Goal: Task Accomplishment & Management: Manage account settings

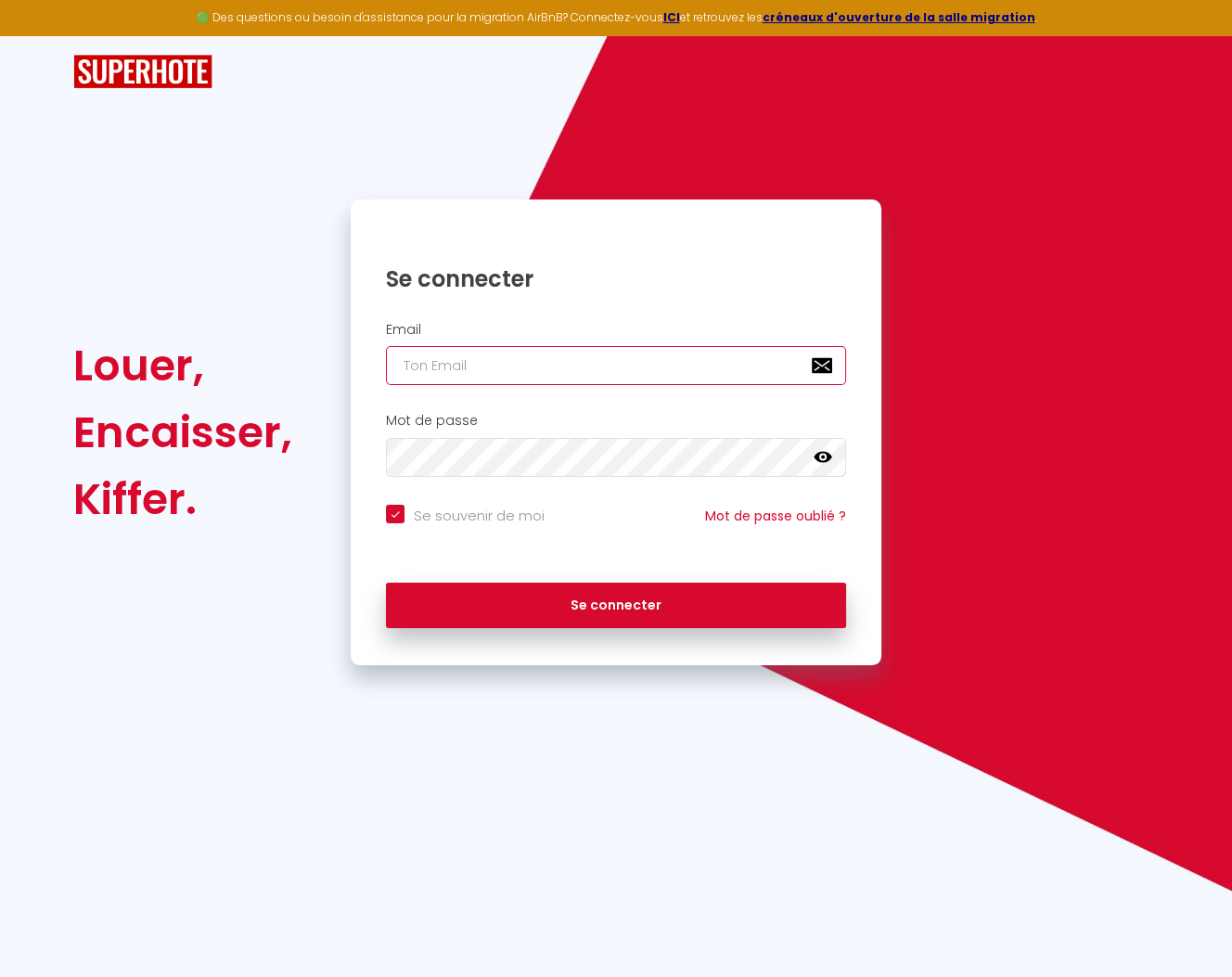
type input "[PERSON_NAME][DOMAIN_NAME][EMAIL_ADDRESS][DOMAIN_NAME]"
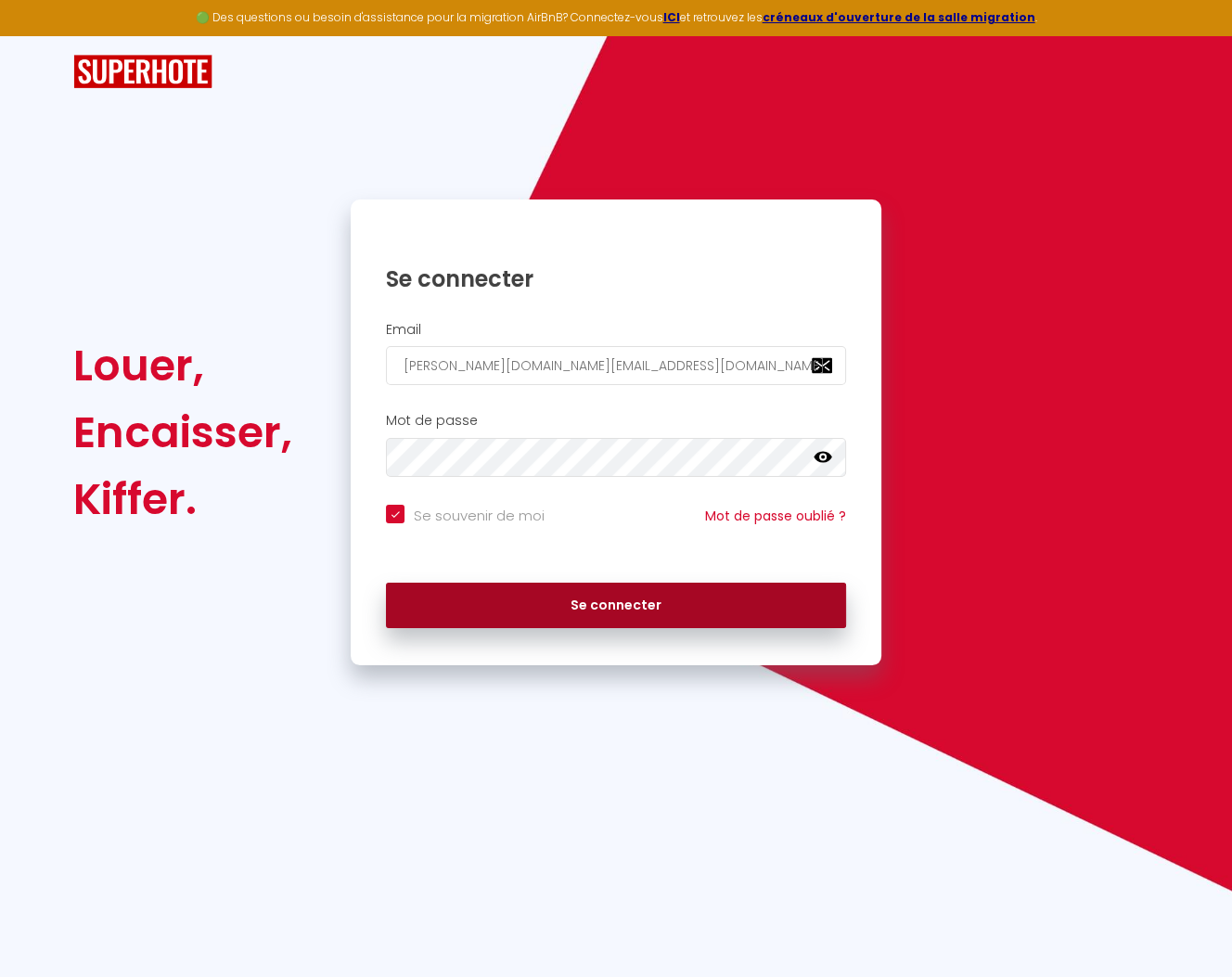
click at [613, 594] on button "Se connecter" at bounding box center [616, 606] width 461 height 47
checkbox input "true"
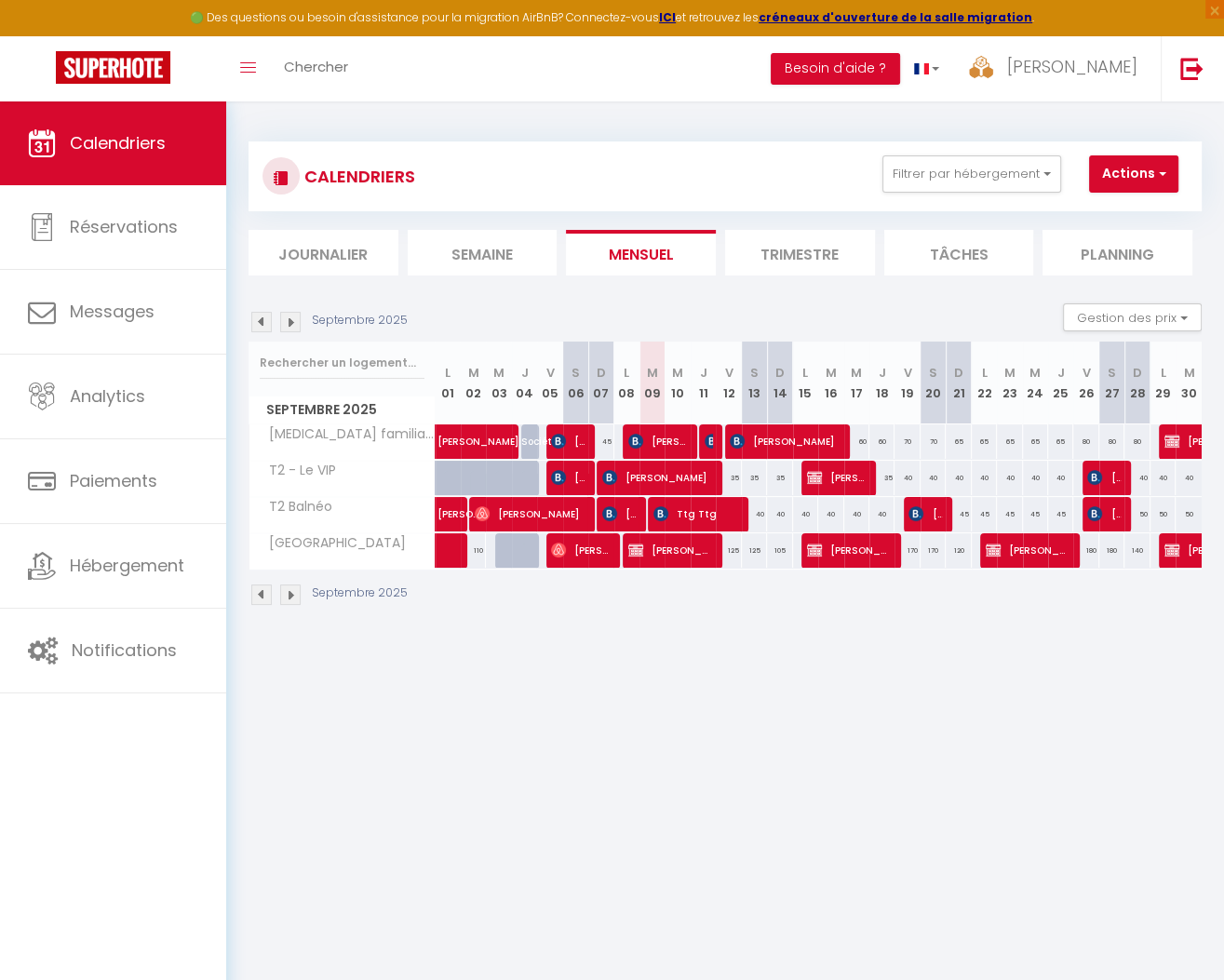
click at [567, 441] on span "[PERSON_NAME]" at bounding box center [568, 442] width 33 height 35
select select "OK"
select select "KO"
select select "0"
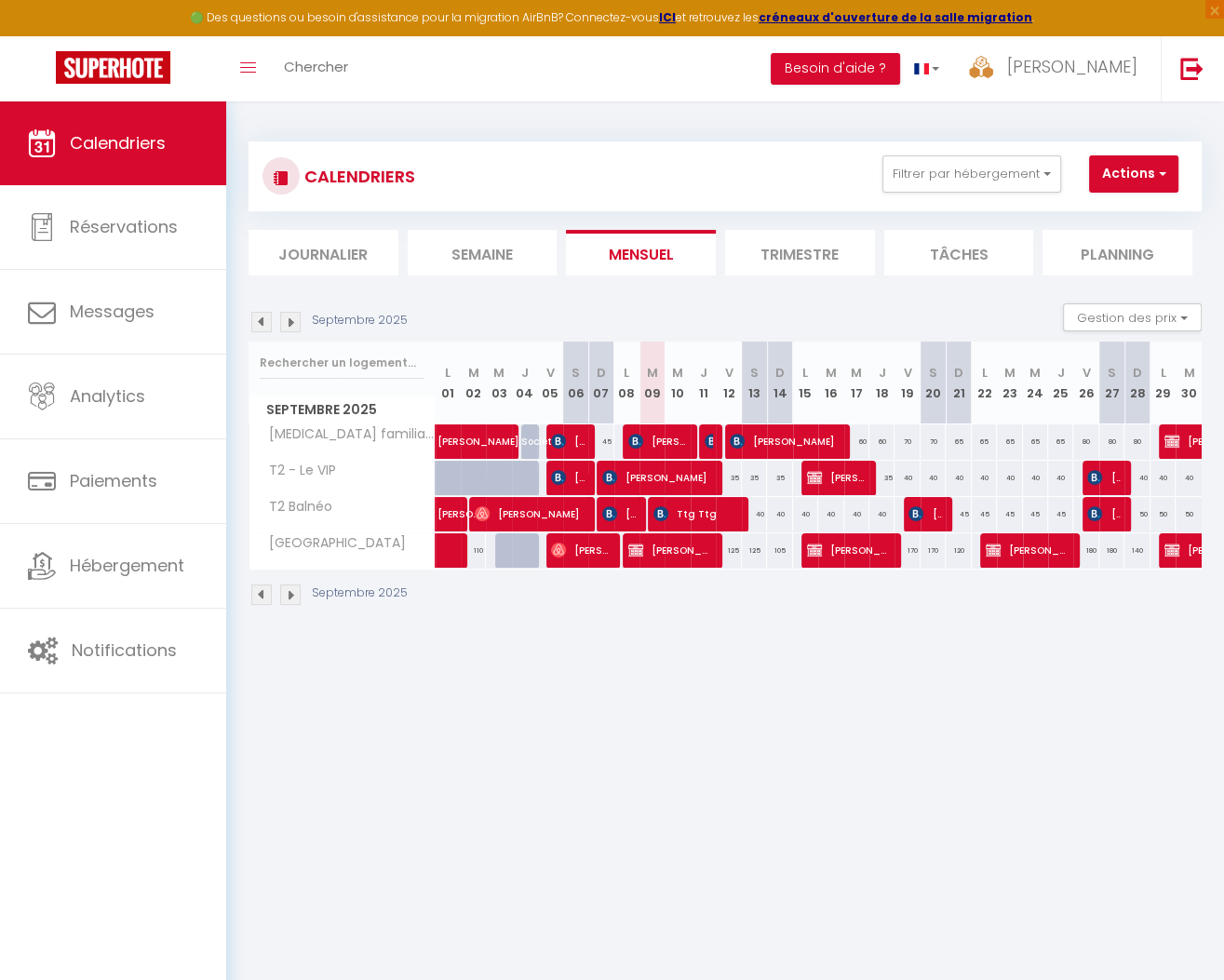
select select "1"
select select
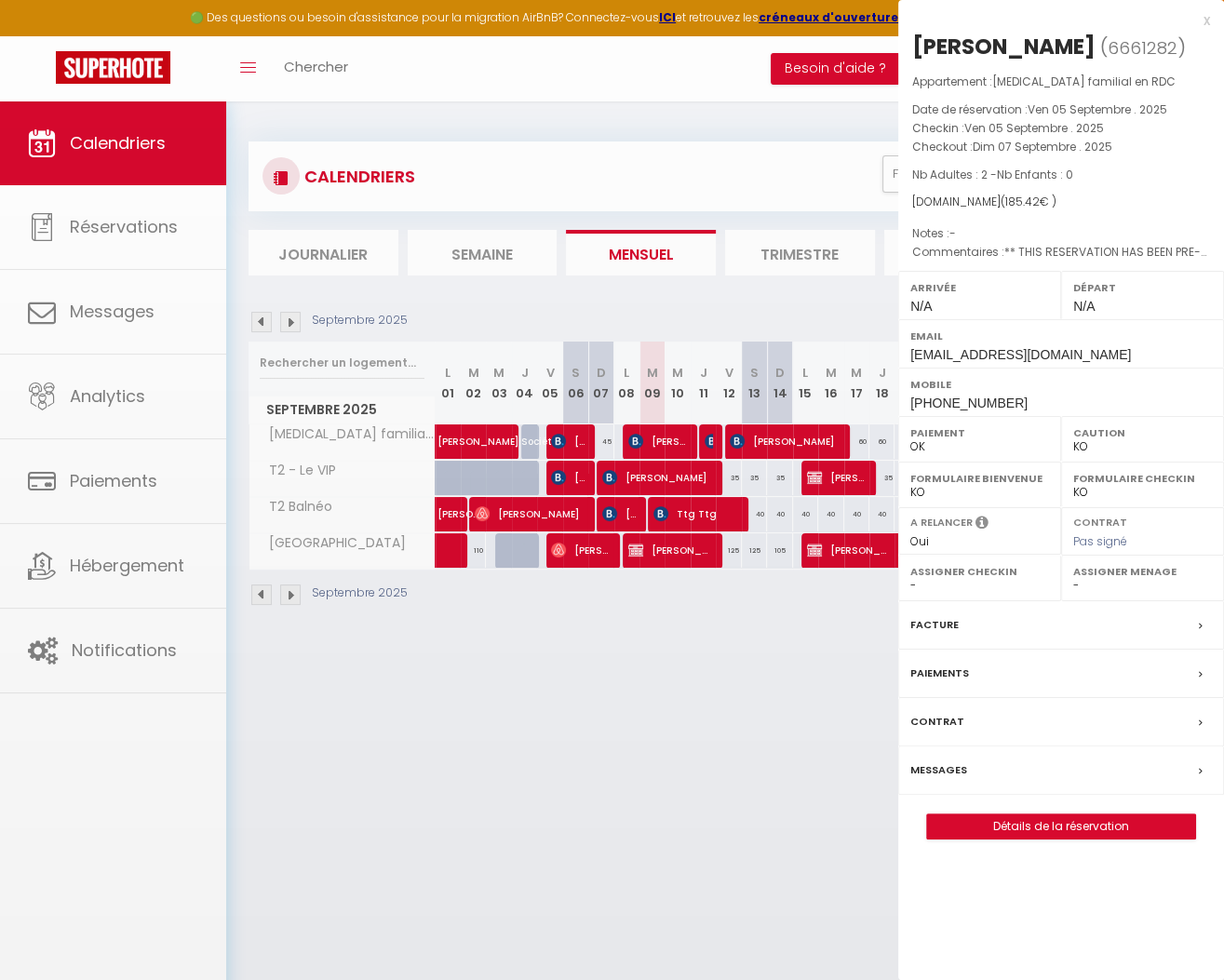
select select "10116"
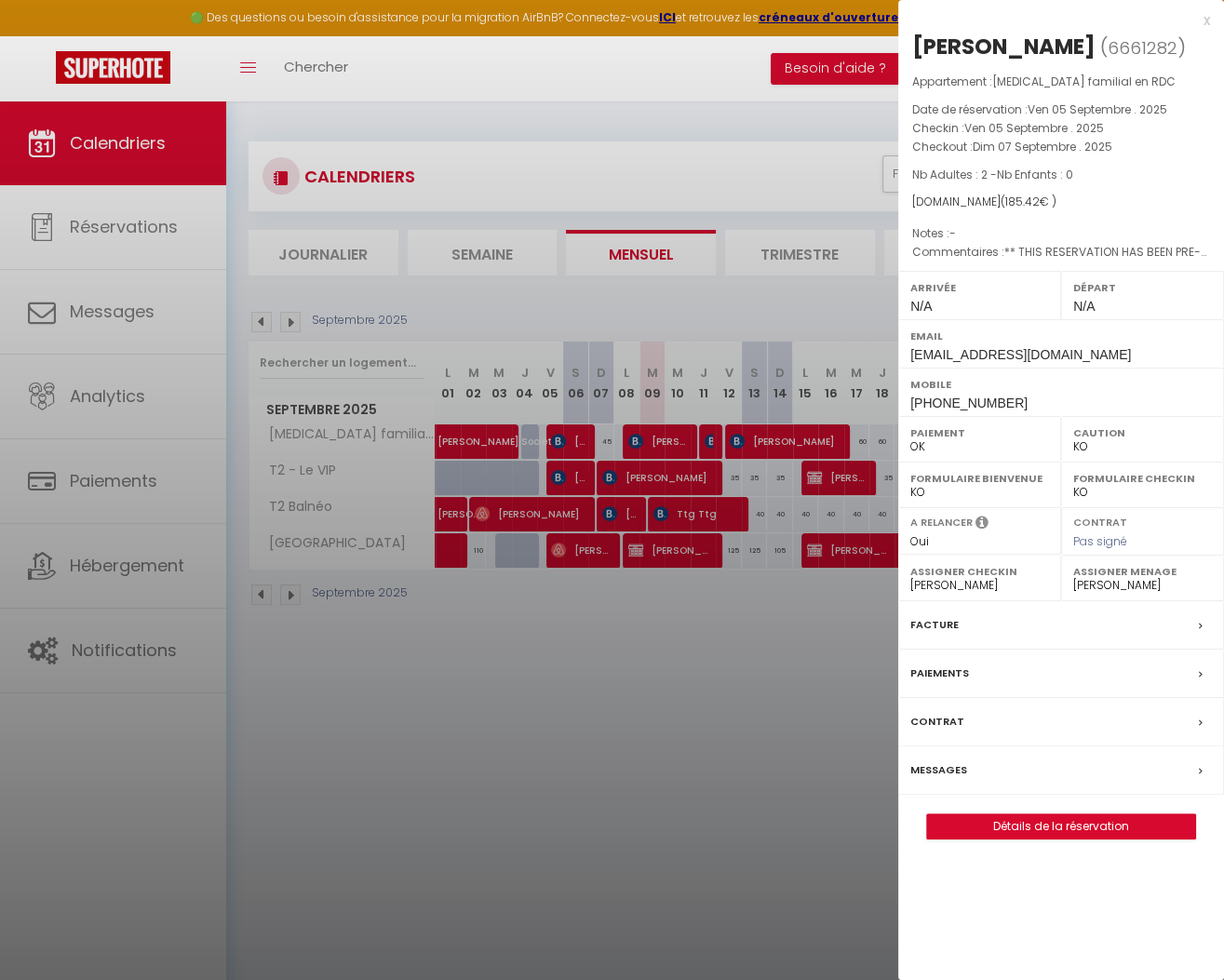
click at [1033, 825] on link "Détails de la réservation" at bounding box center [1061, 827] width 268 height 24
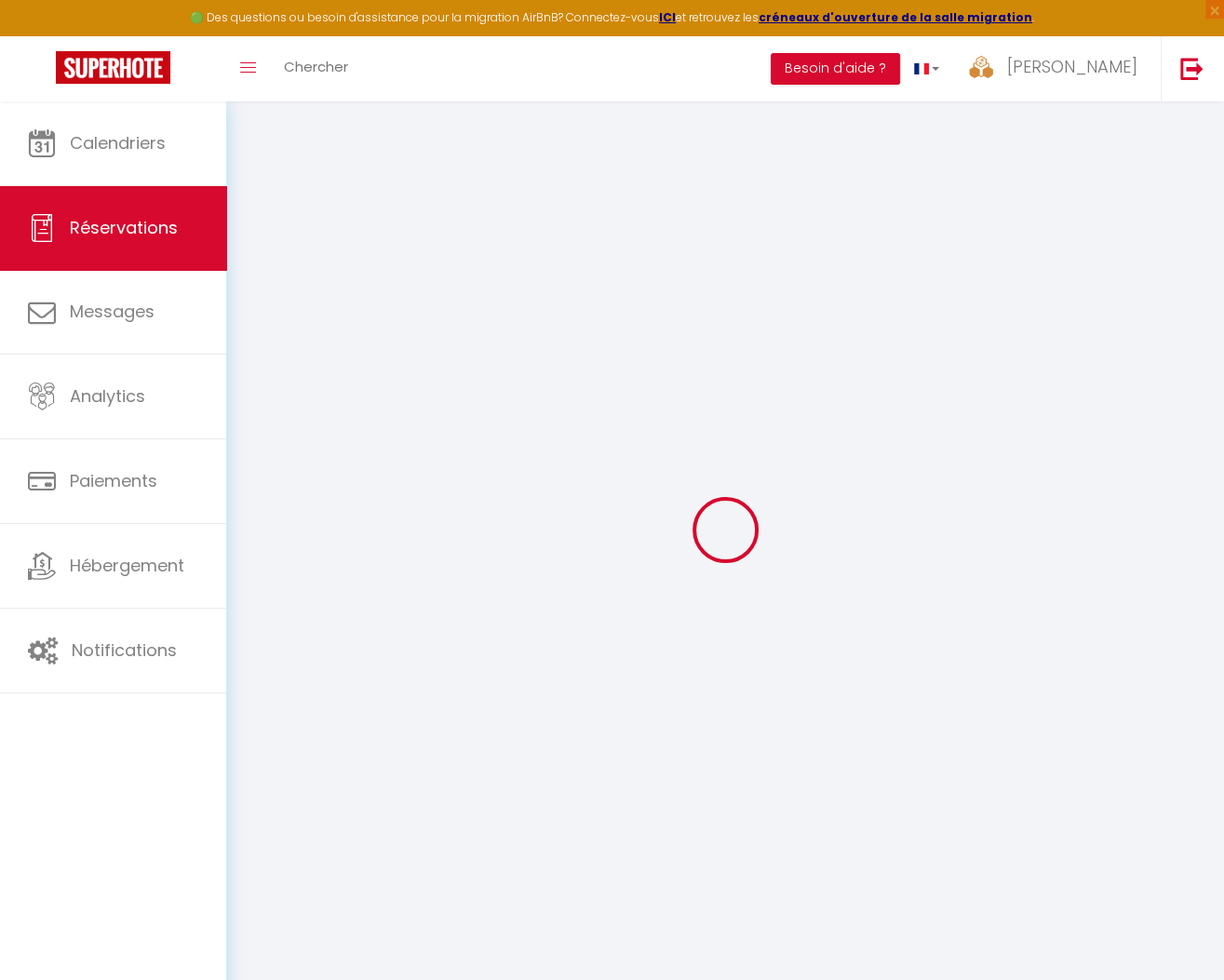
type input "[PERSON_NAME]"
type input "[EMAIL_ADDRESS][DOMAIN_NAME]"
type input "[PHONE_NUMBER]"
type input "."
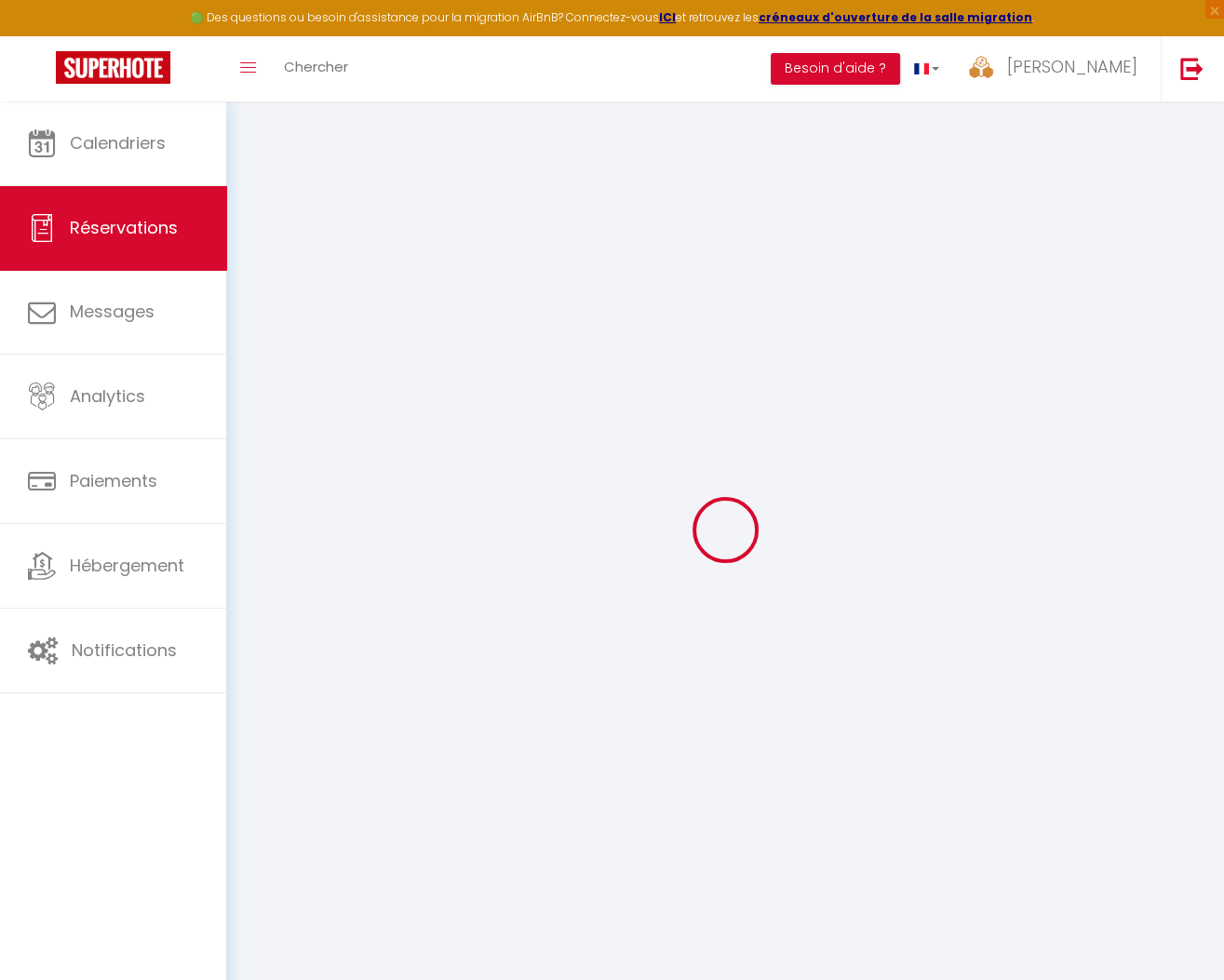
select select "DE"
type input "30.91"
type input "2.6"
select select "21887"
select select "1"
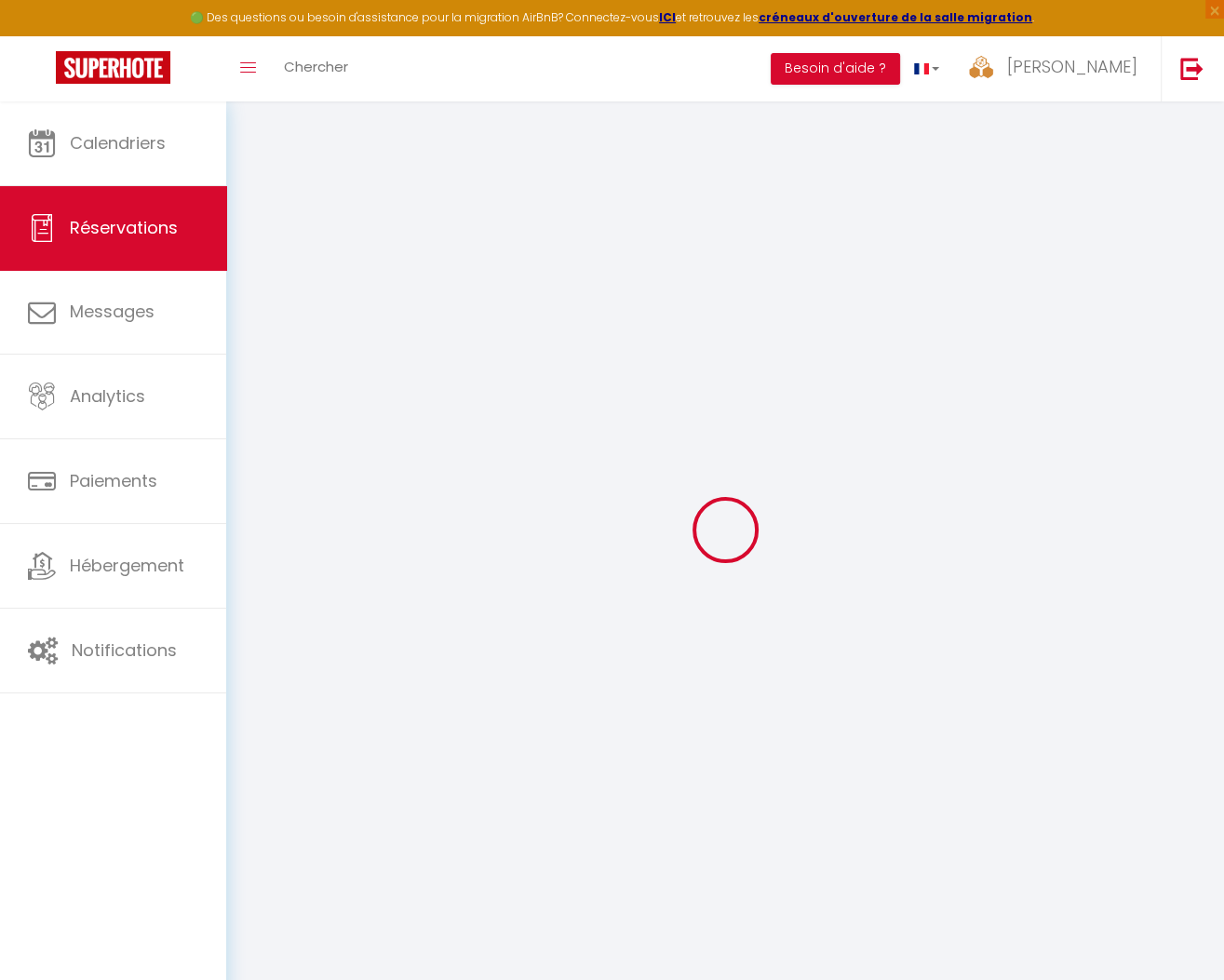
select select
type input "2"
select select "12"
select select
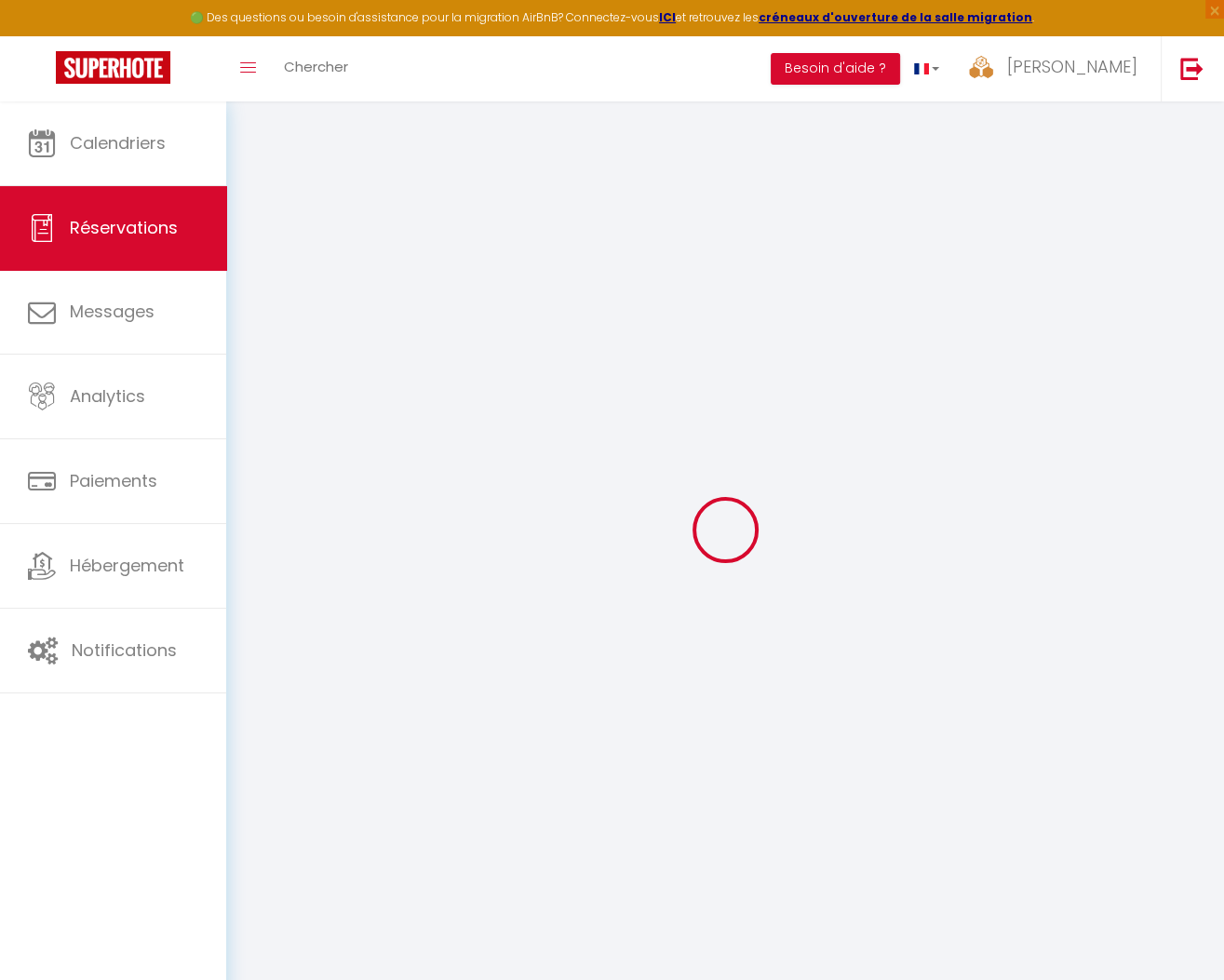
type input "109.8"
checkbox input "false"
type input "0"
select select "2"
type input "0"
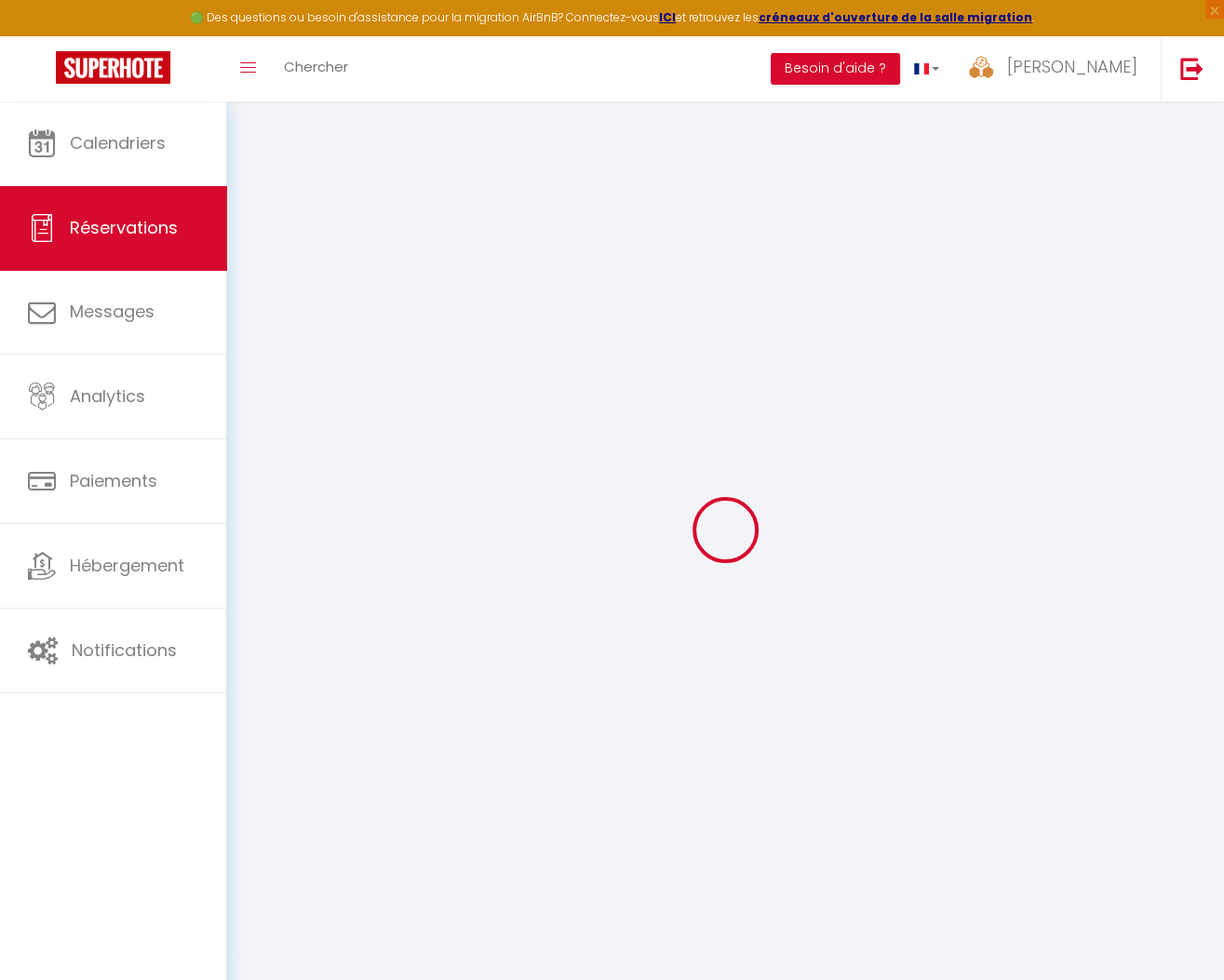
type input "0"
select select
select select "14"
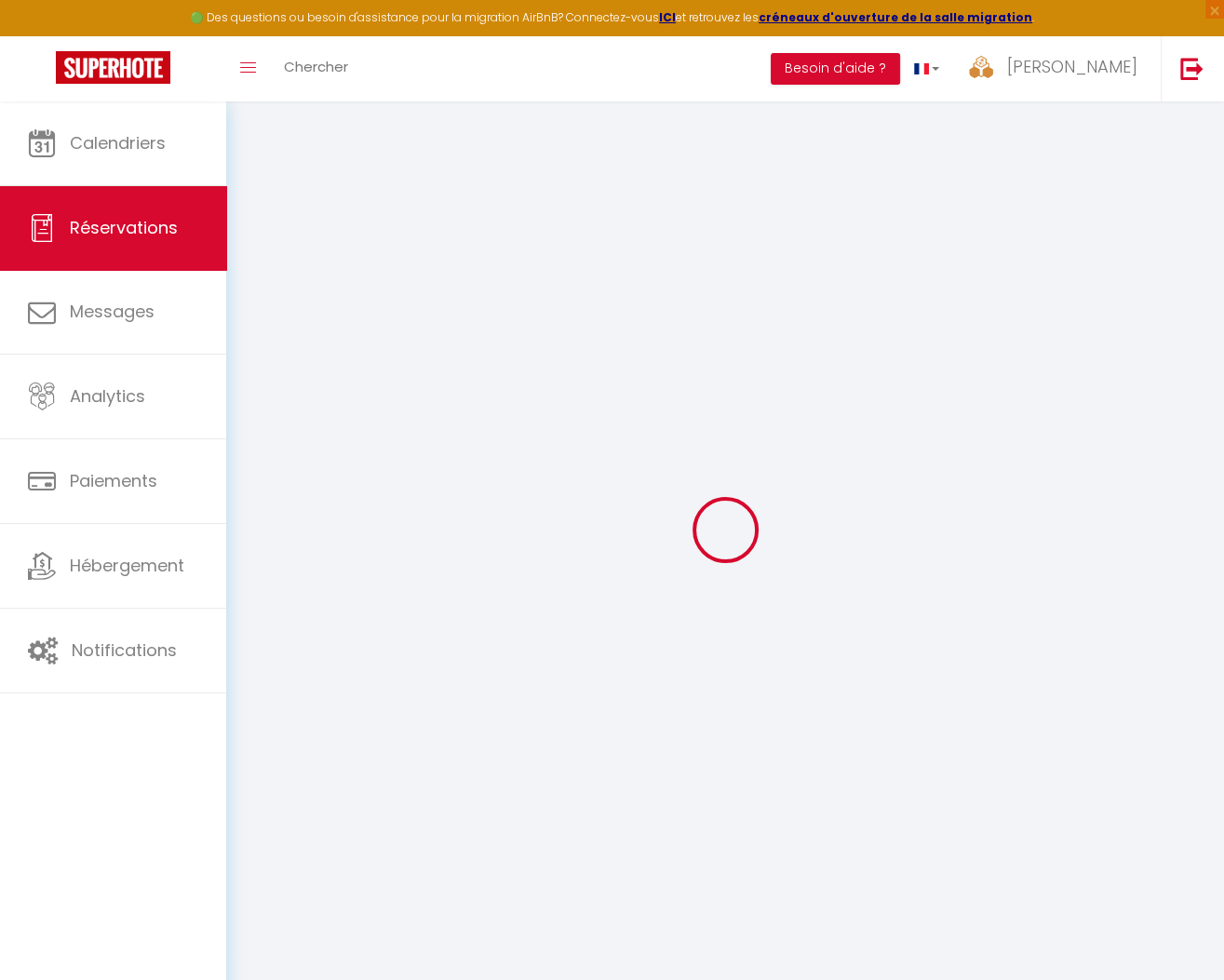
checkbox input "false"
select select
checkbox input "false"
select select
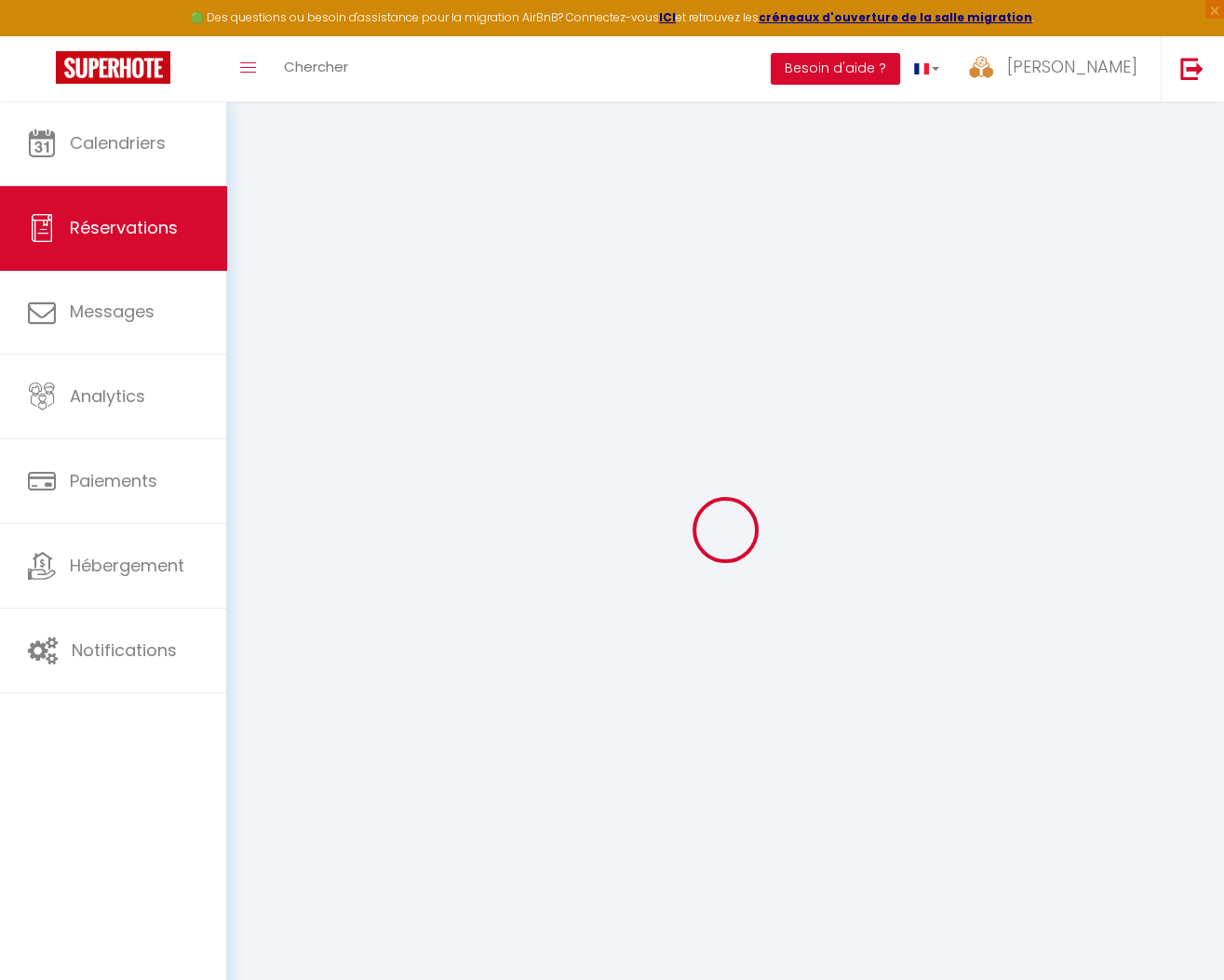
select select
checkbox input "false"
type textarea "** THIS RESERVATION HAS BEEN PRE-PAID ** BOOKING NOTE : Payment charge is EUR 2…"
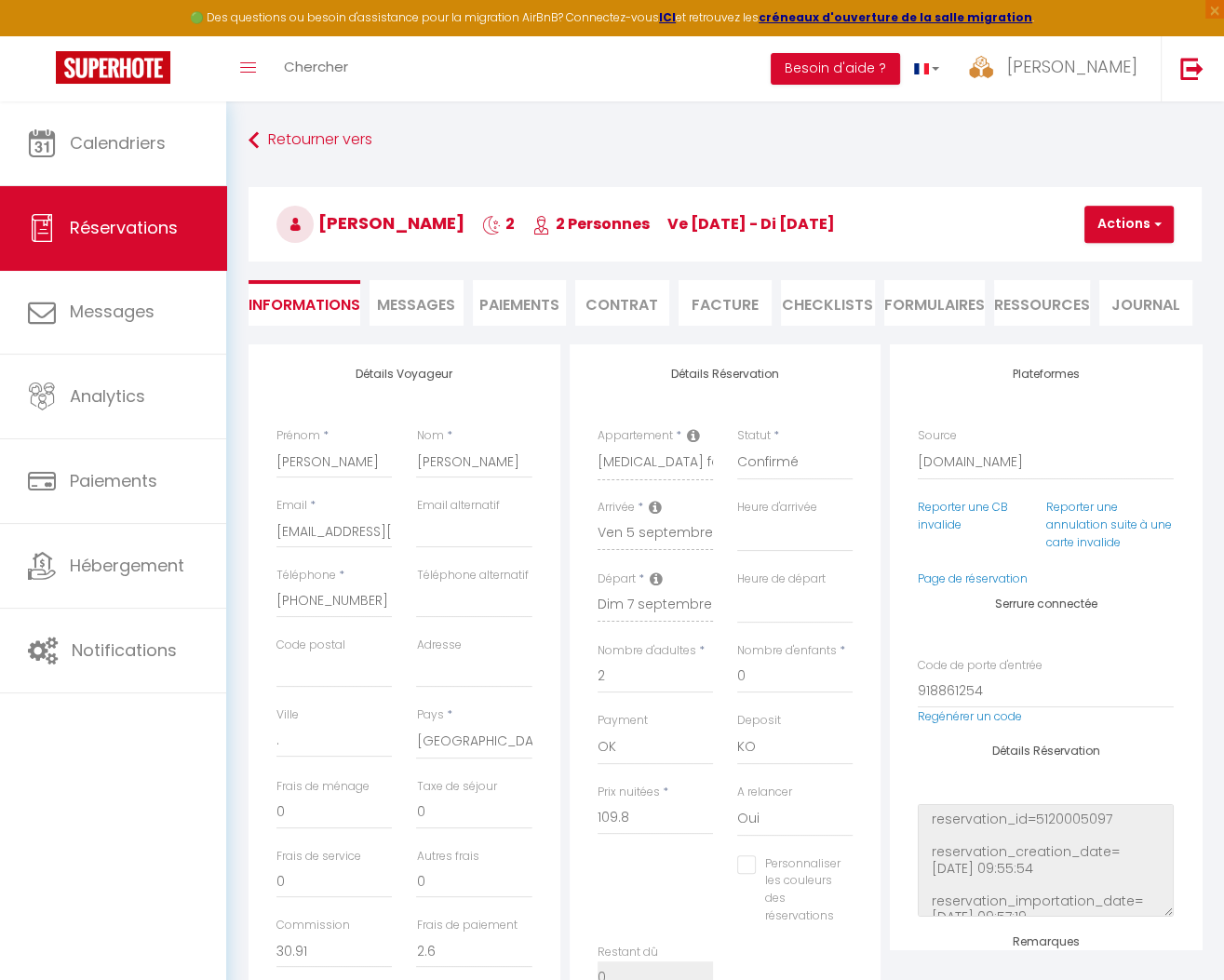
type input "72"
type input "3.62"
select select
checkbox input "false"
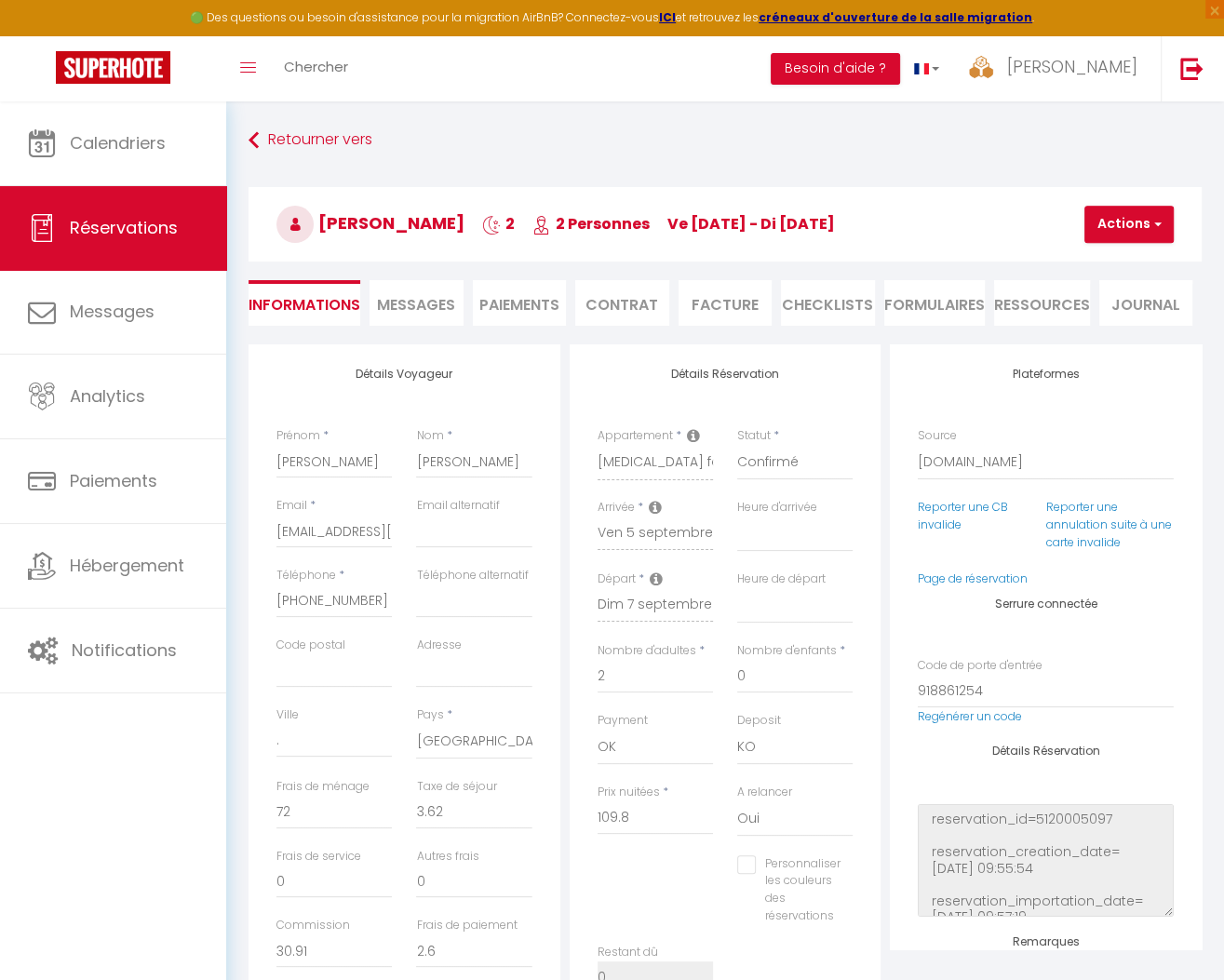
select select
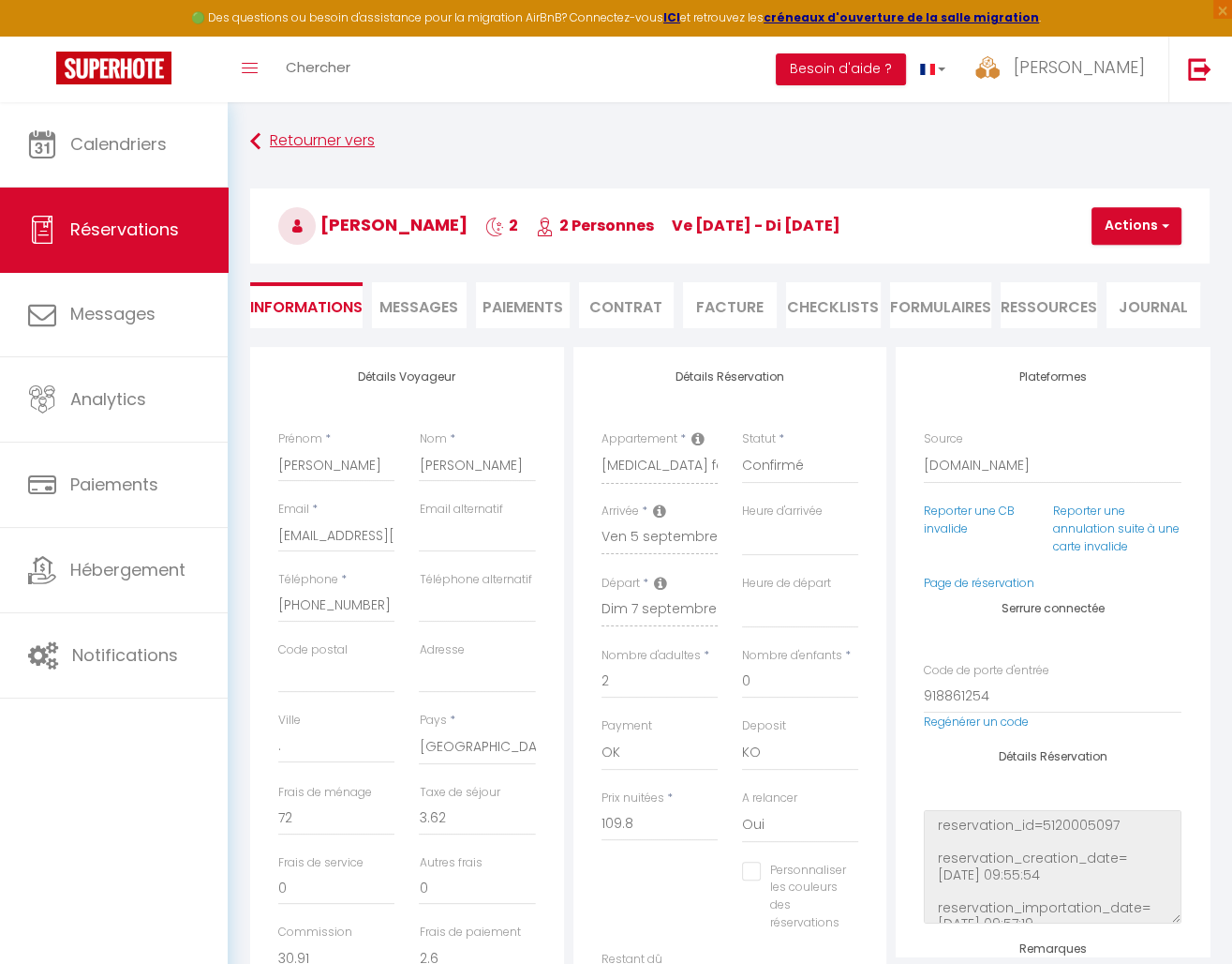
click at [488, 151] on link "Retourner vers" at bounding box center [730, 142] width 960 height 33
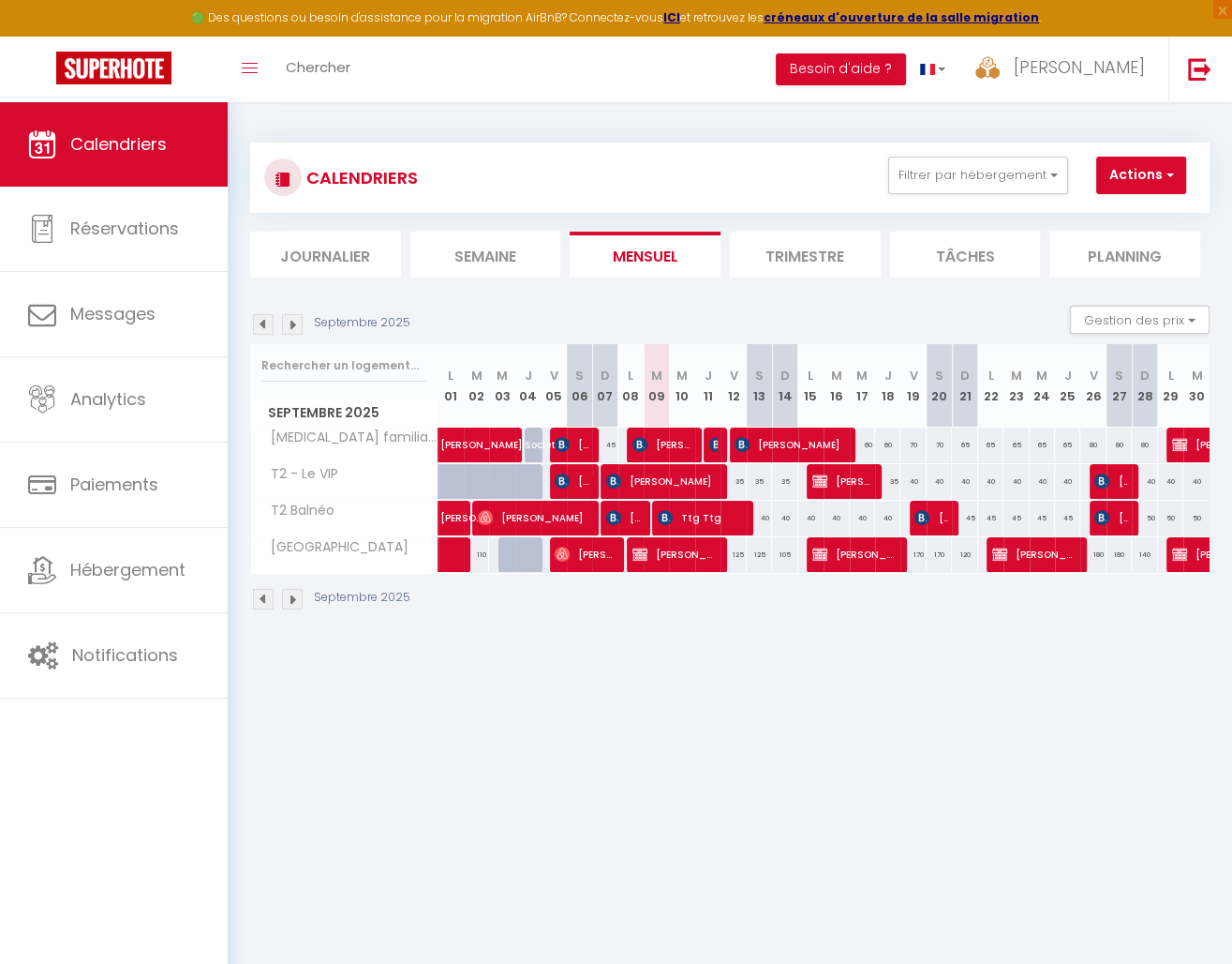
click at [573, 444] on span "[PERSON_NAME]" at bounding box center [571, 445] width 33 height 35
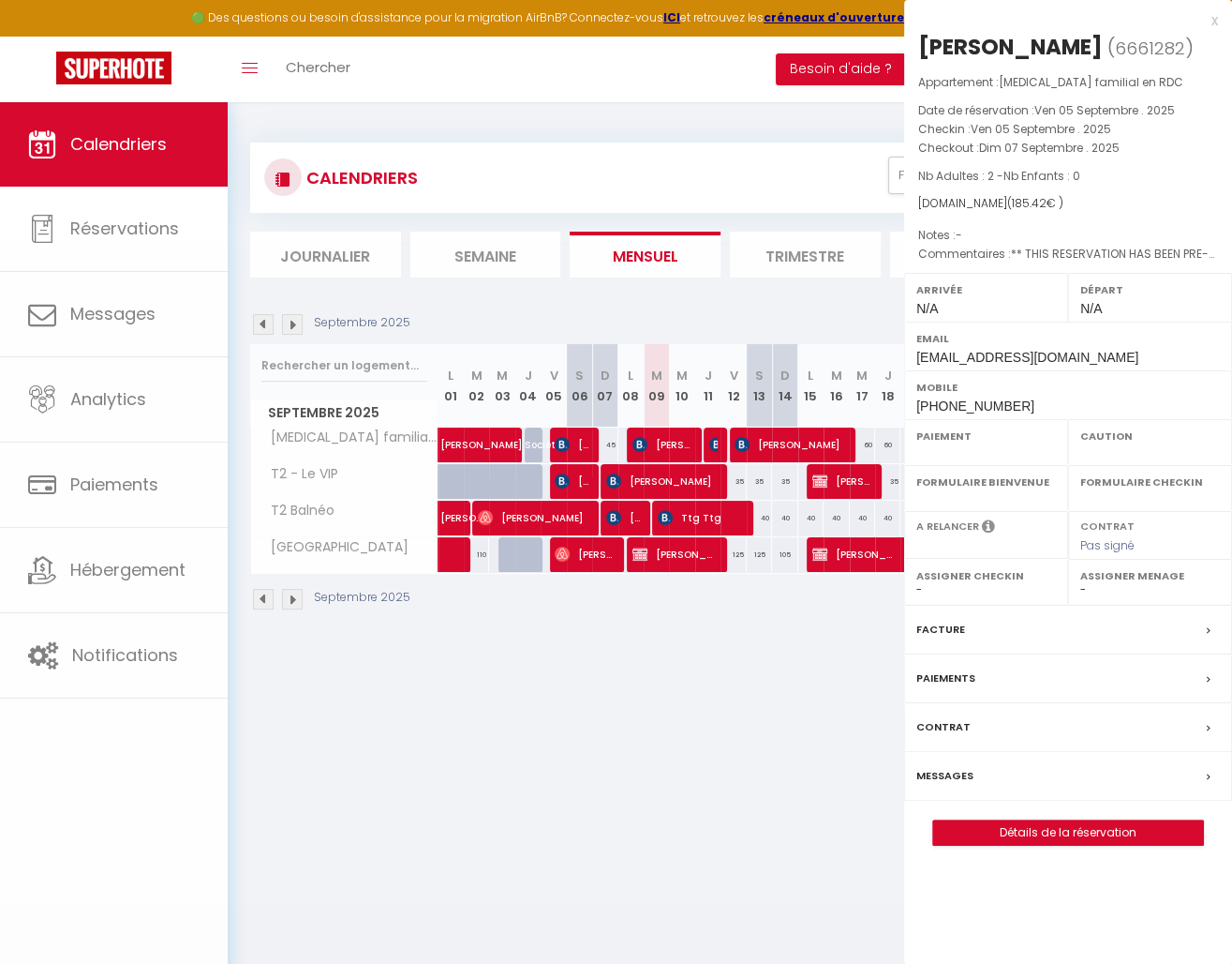
select select "OK"
select select "KO"
select select "0"
select select "1"
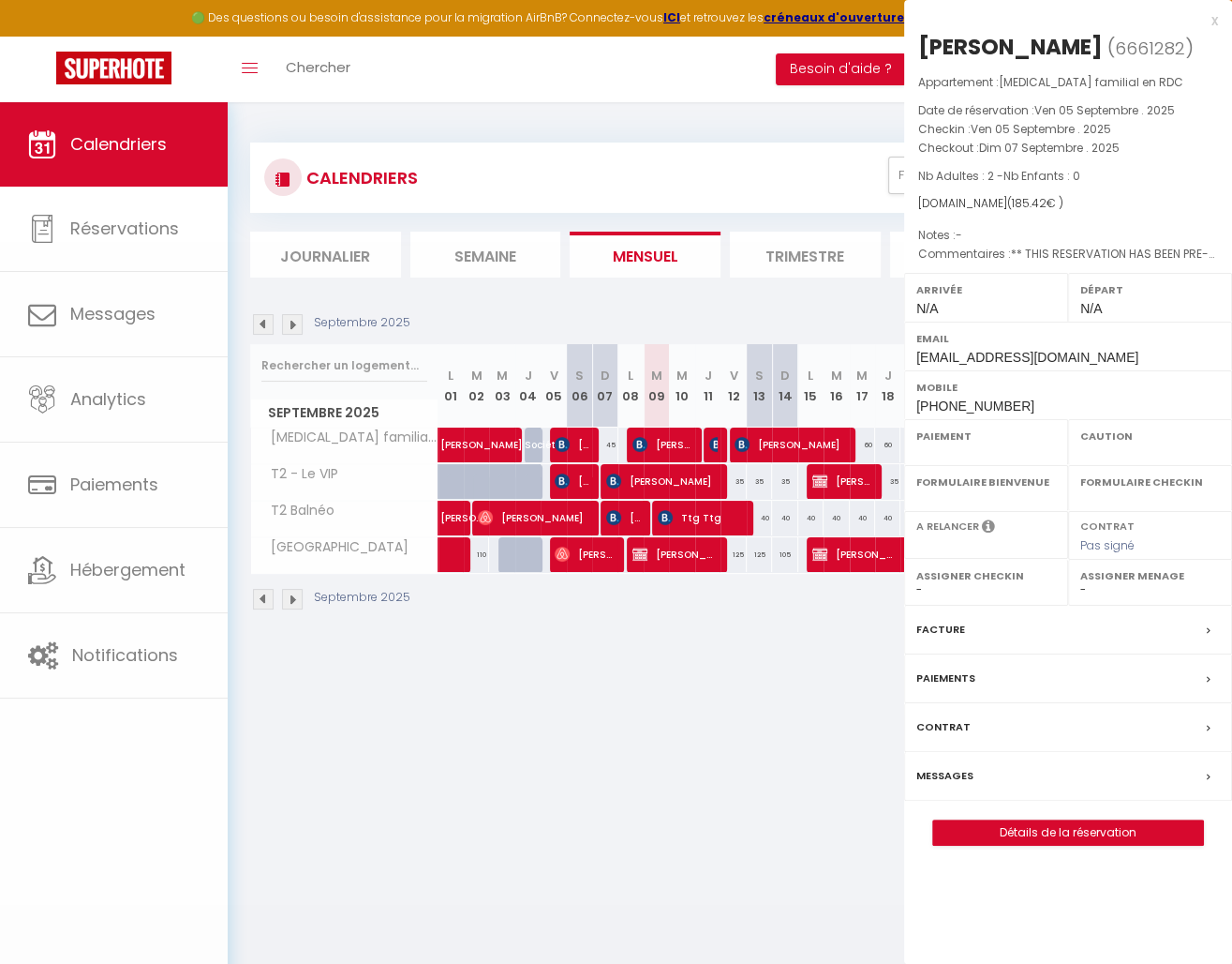
select select
select select "10116"
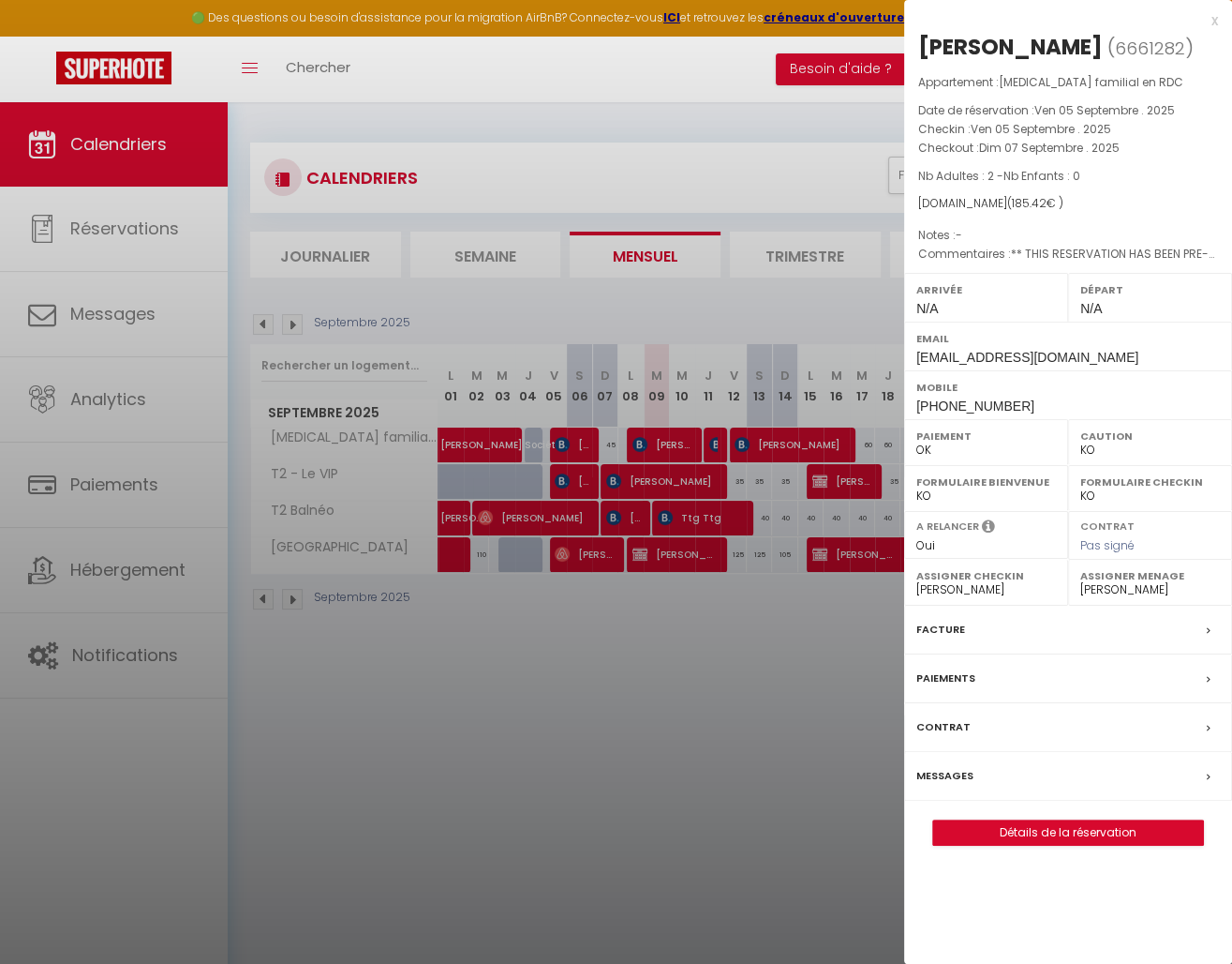
drag, startPoint x: 1056, startPoint y: 200, endPoint x: 920, endPoint y: 196, distance: 136.1
click at [920, 196] on div "Booking.com ( 185.42 € )" at bounding box center [1068, 204] width 300 height 18
click at [1103, 195] on div "Booking.com ( 185.42 € )" at bounding box center [1068, 204] width 300 height 18
click at [1085, 195] on div "Booking.com ( 185.42 € )" at bounding box center [1068, 204] width 300 height 18
click at [1068, 206] on div "Booking.com ( 185.42 € )" at bounding box center [1068, 204] width 300 height 18
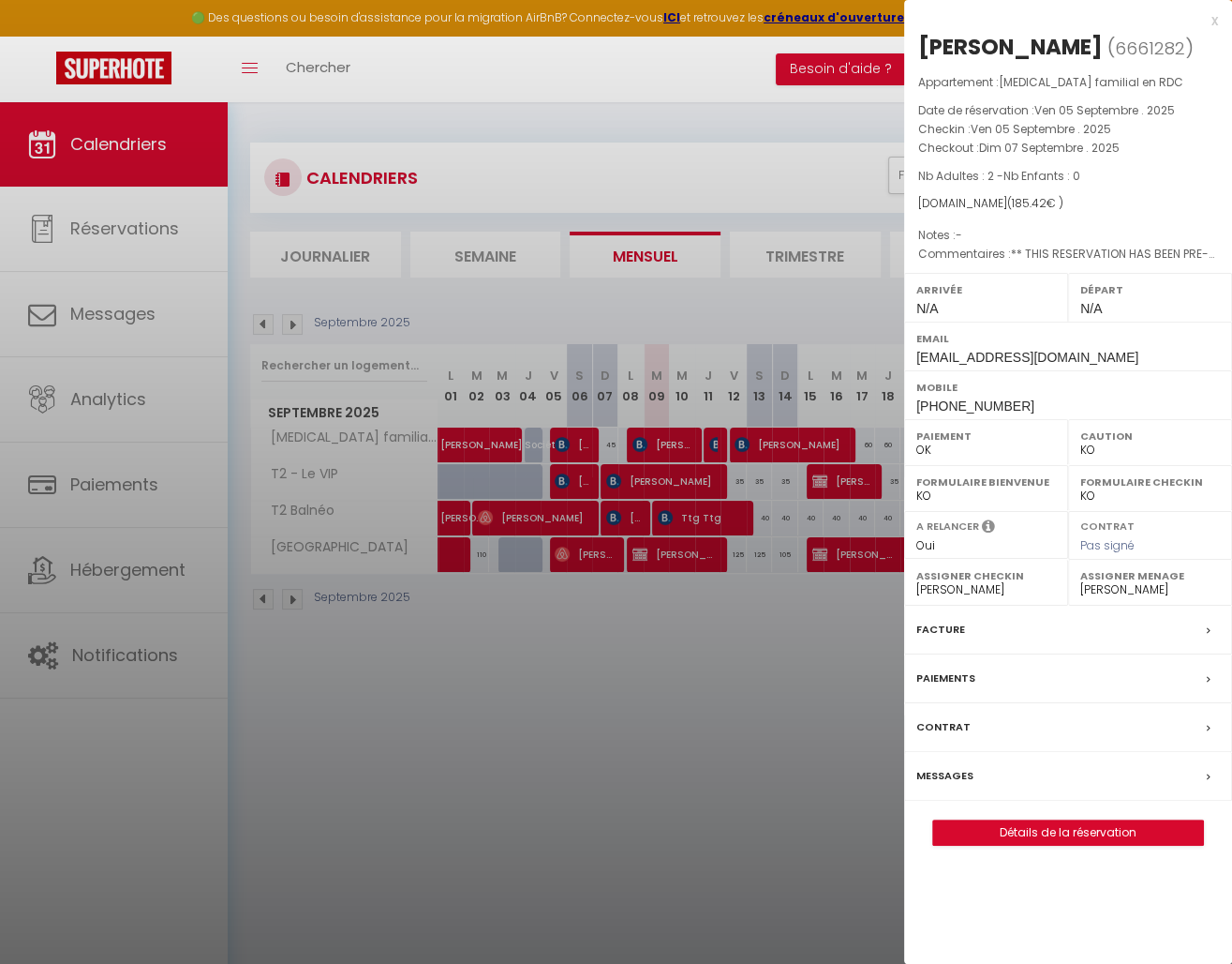
click at [1018, 825] on link "Détails de la réservation" at bounding box center [1068, 832] width 269 height 25
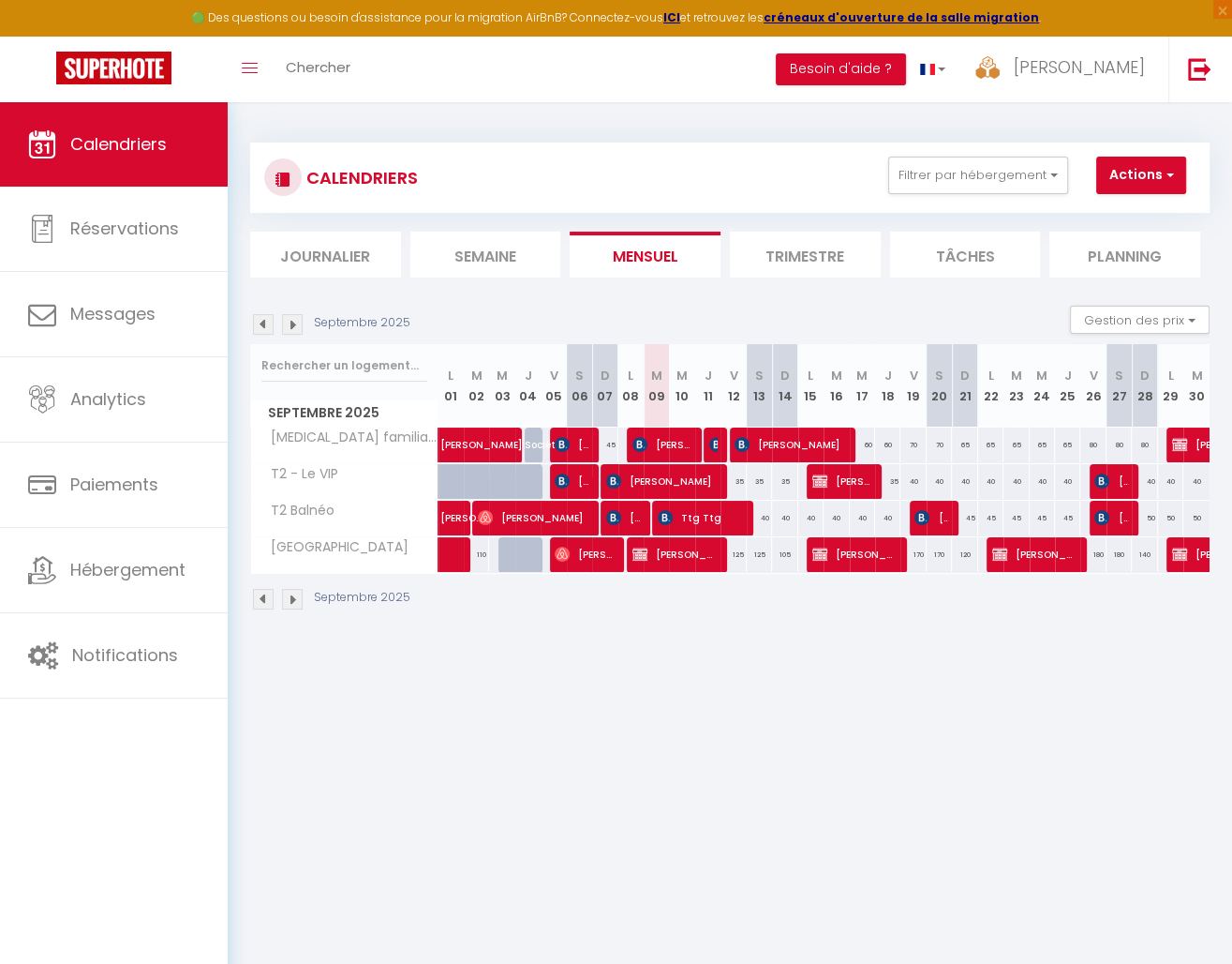
click at [570, 483] on span "Samuel KELLER" at bounding box center [571, 481] width 33 height 35
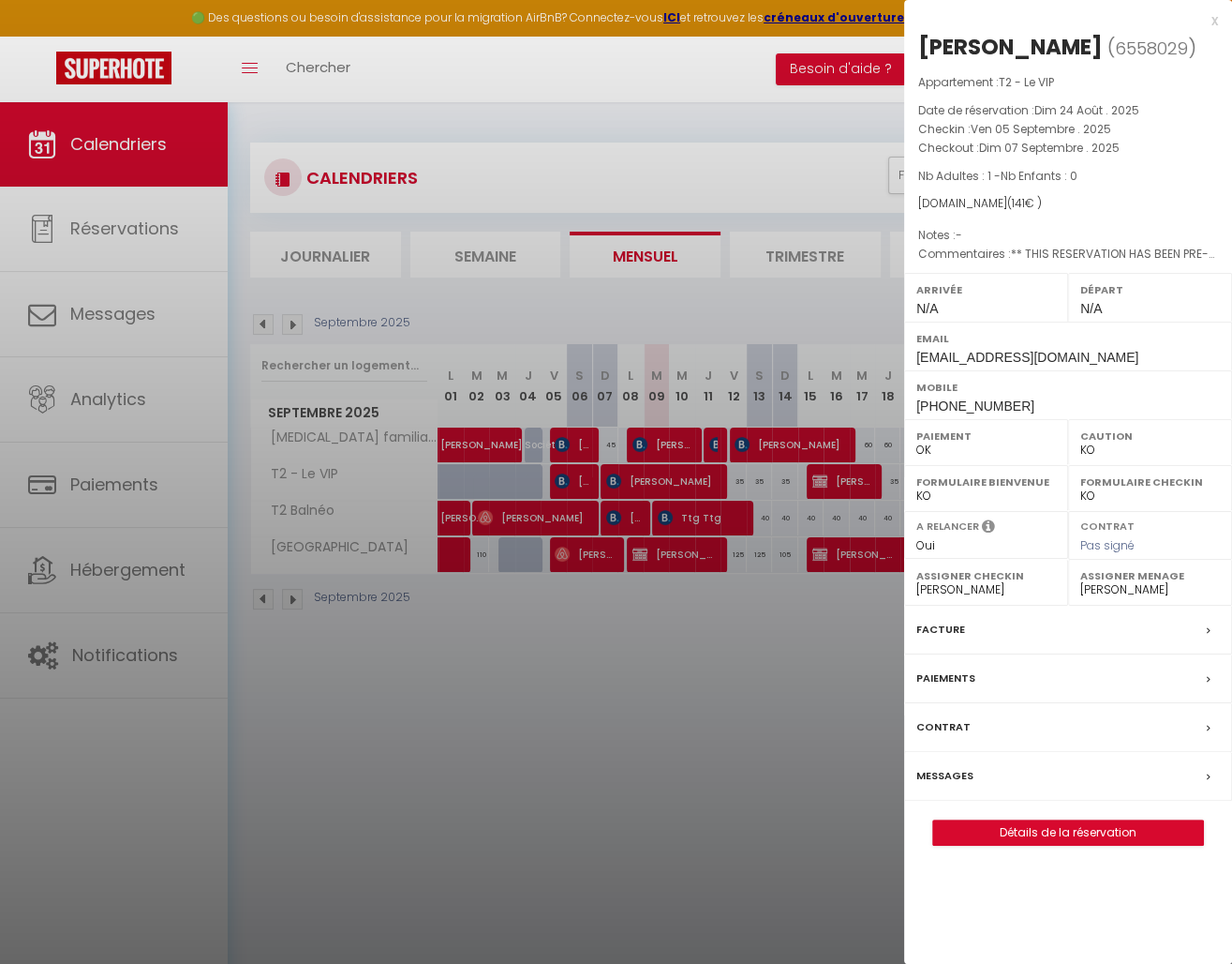
click at [587, 668] on div at bounding box center [616, 482] width 1232 height 964
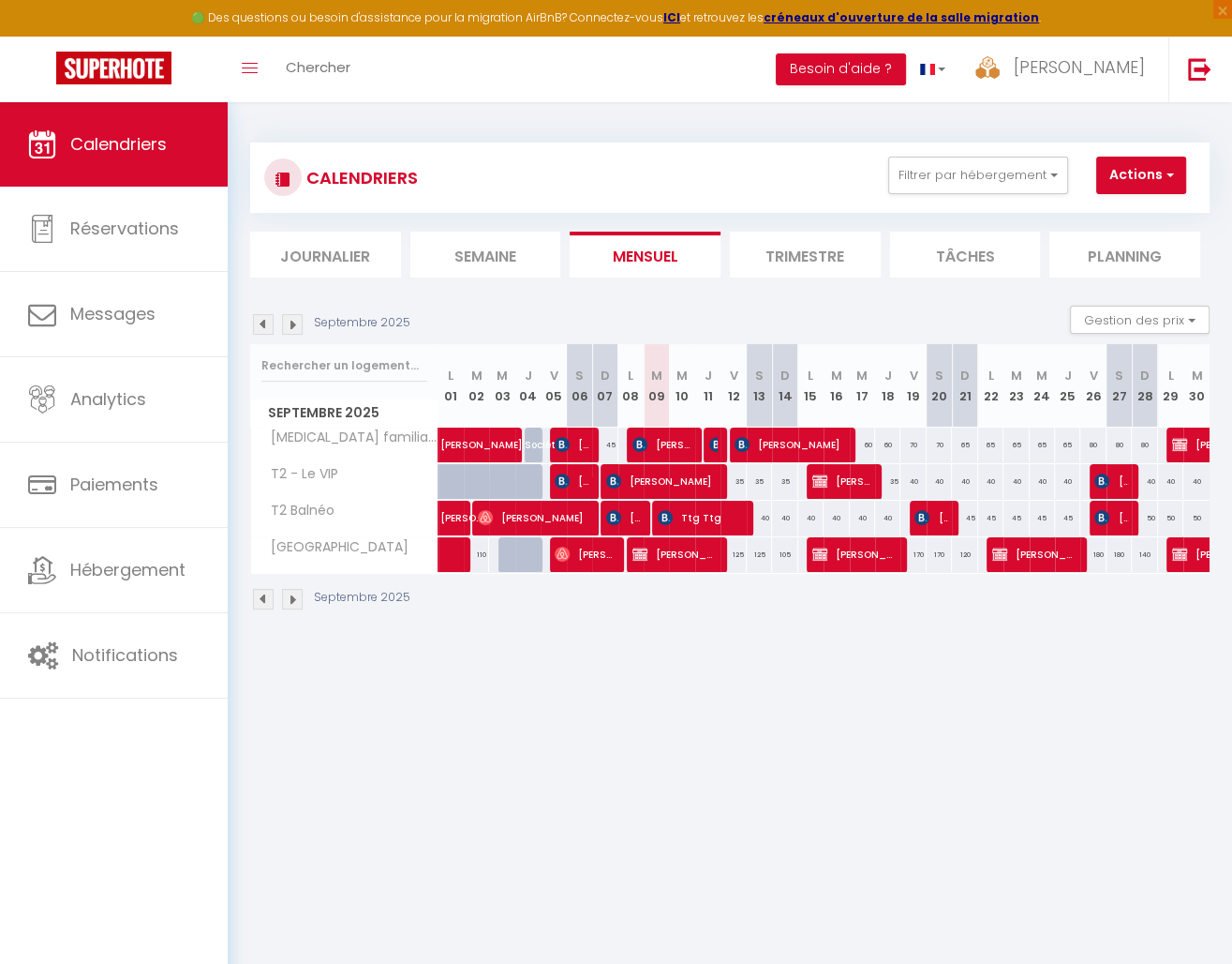
click at [574, 446] on span "[PERSON_NAME]" at bounding box center [571, 445] width 33 height 35
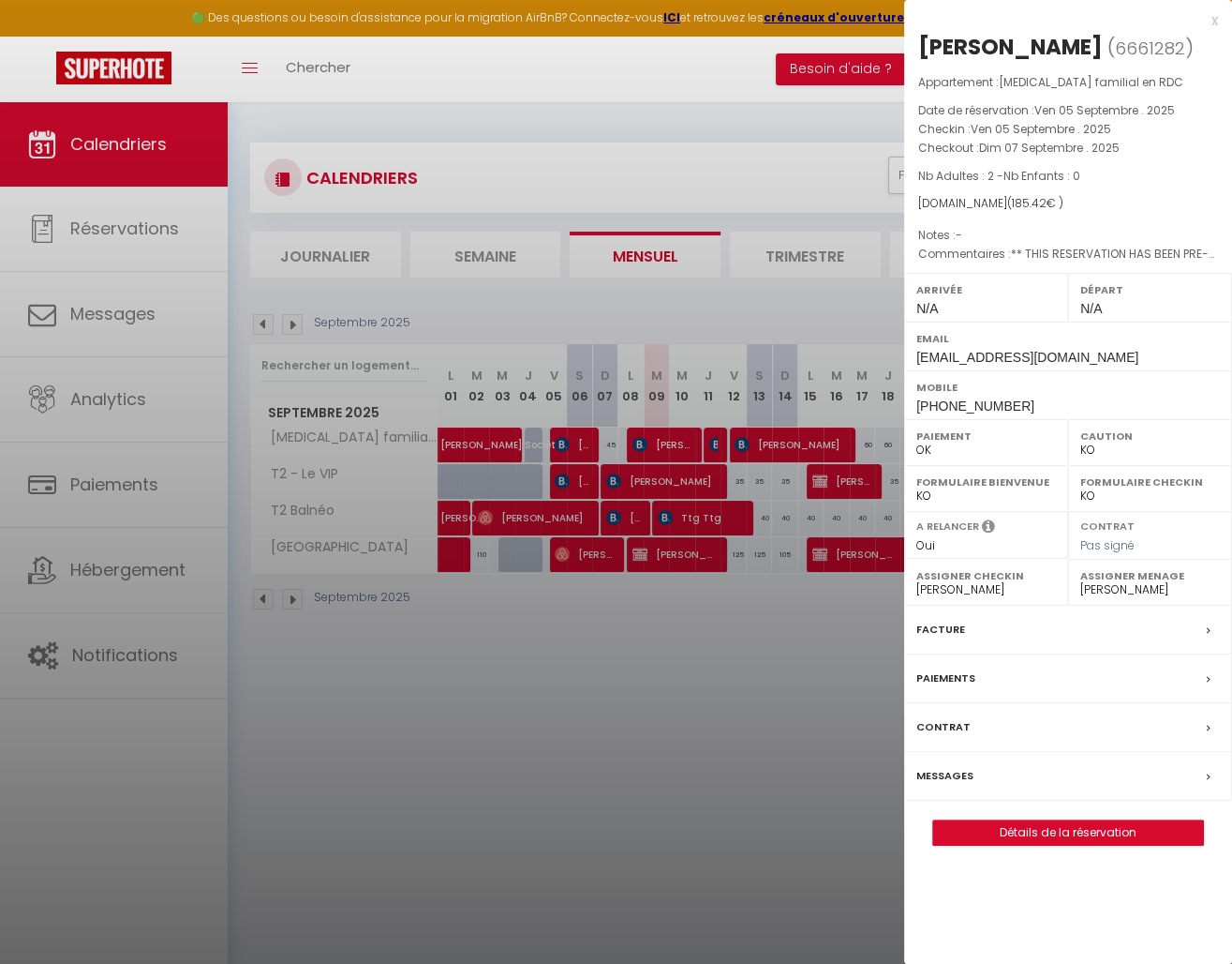
click at [1110, 822] on link "Détails de la réservation" at bounding box center [1068, 832] width 269 height 25
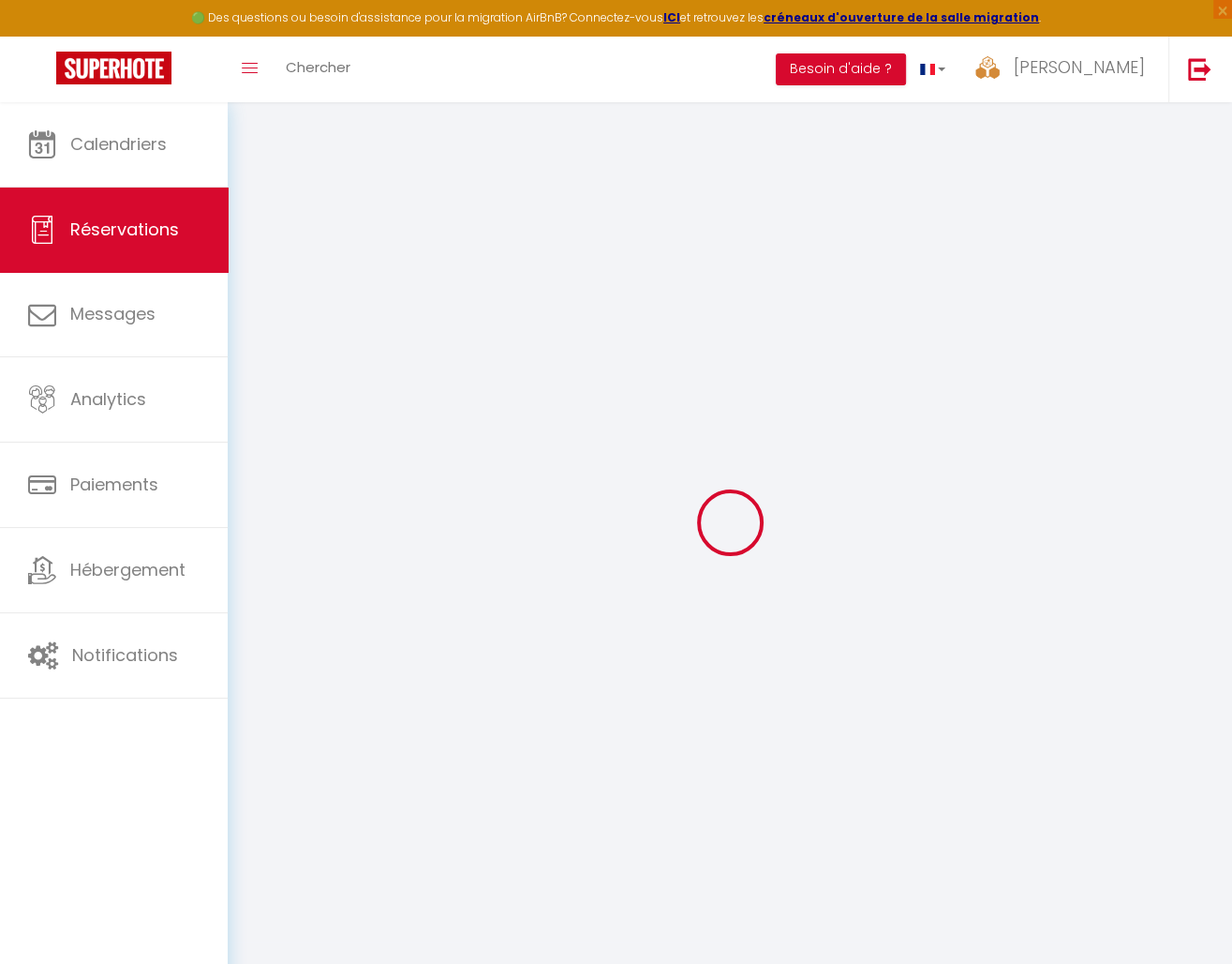
type input "[PERSON_NAME]"
type input "[EMAIL_ADDRESS][DOMAIN_NAME]"
type input "[PHONE_NUMBER]"
type input "."
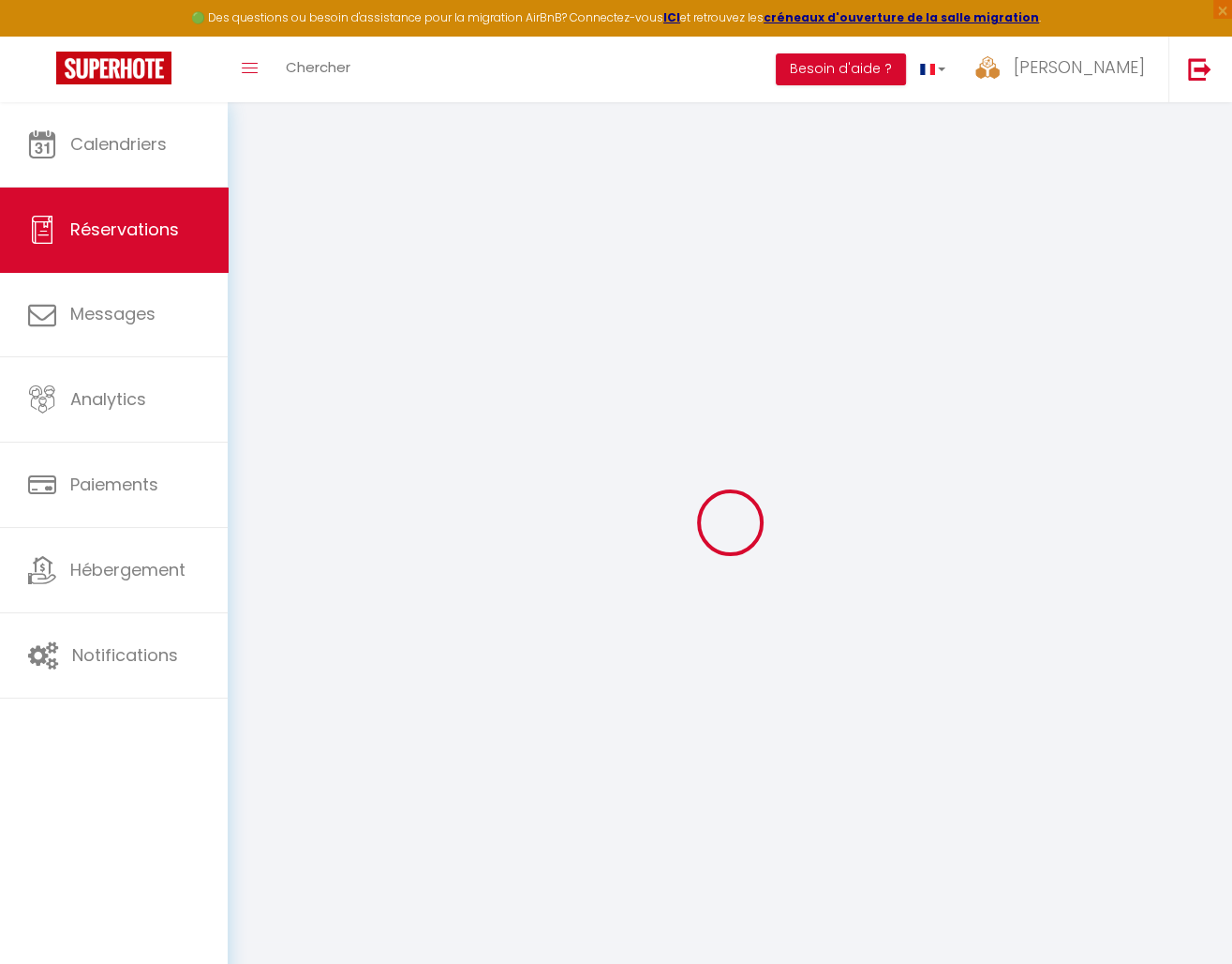
select select "DE"
type input "30.91"
type input "2.6"
select select "21887"
select select "1"
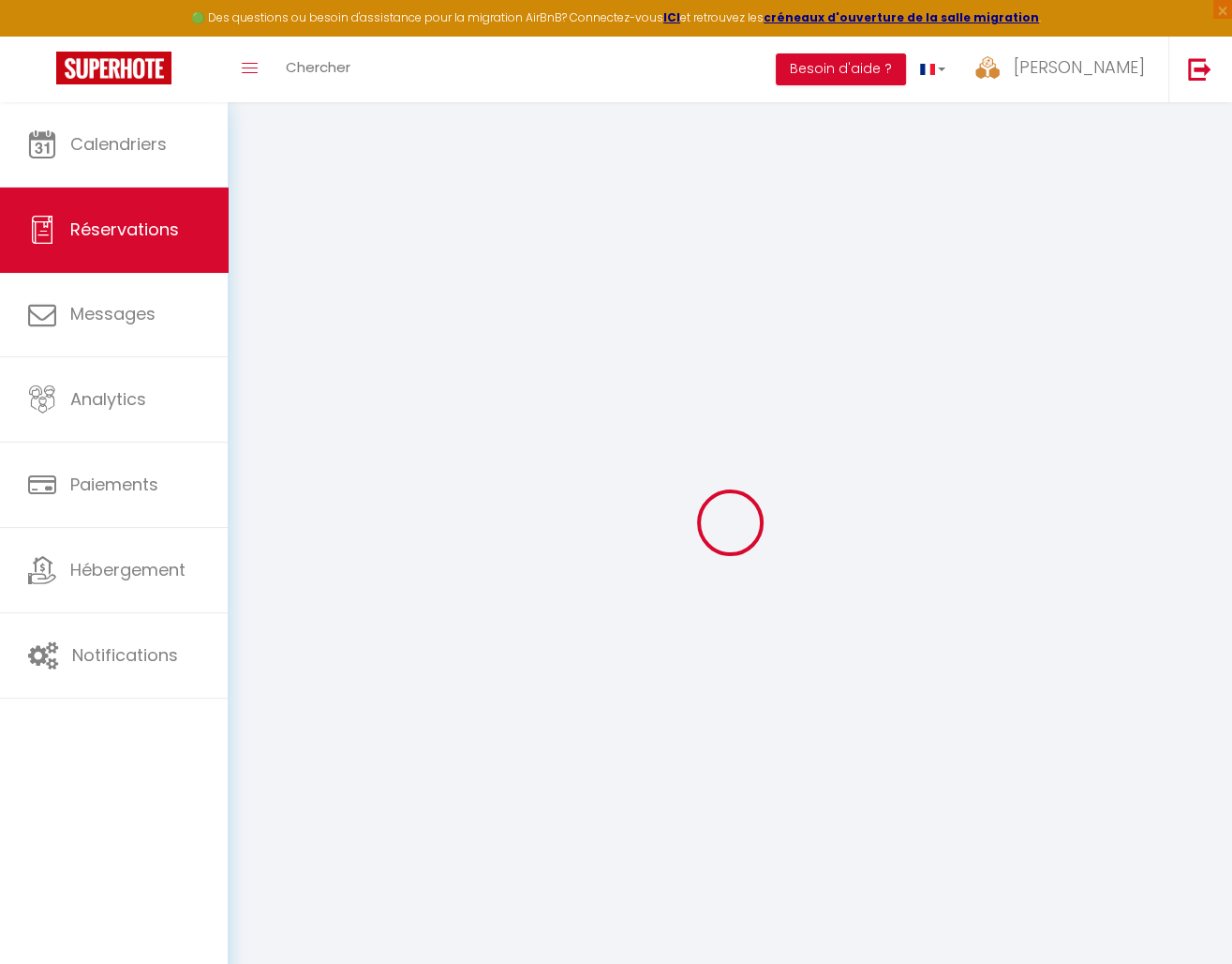
select select
type input "2"
select select "12"
select select
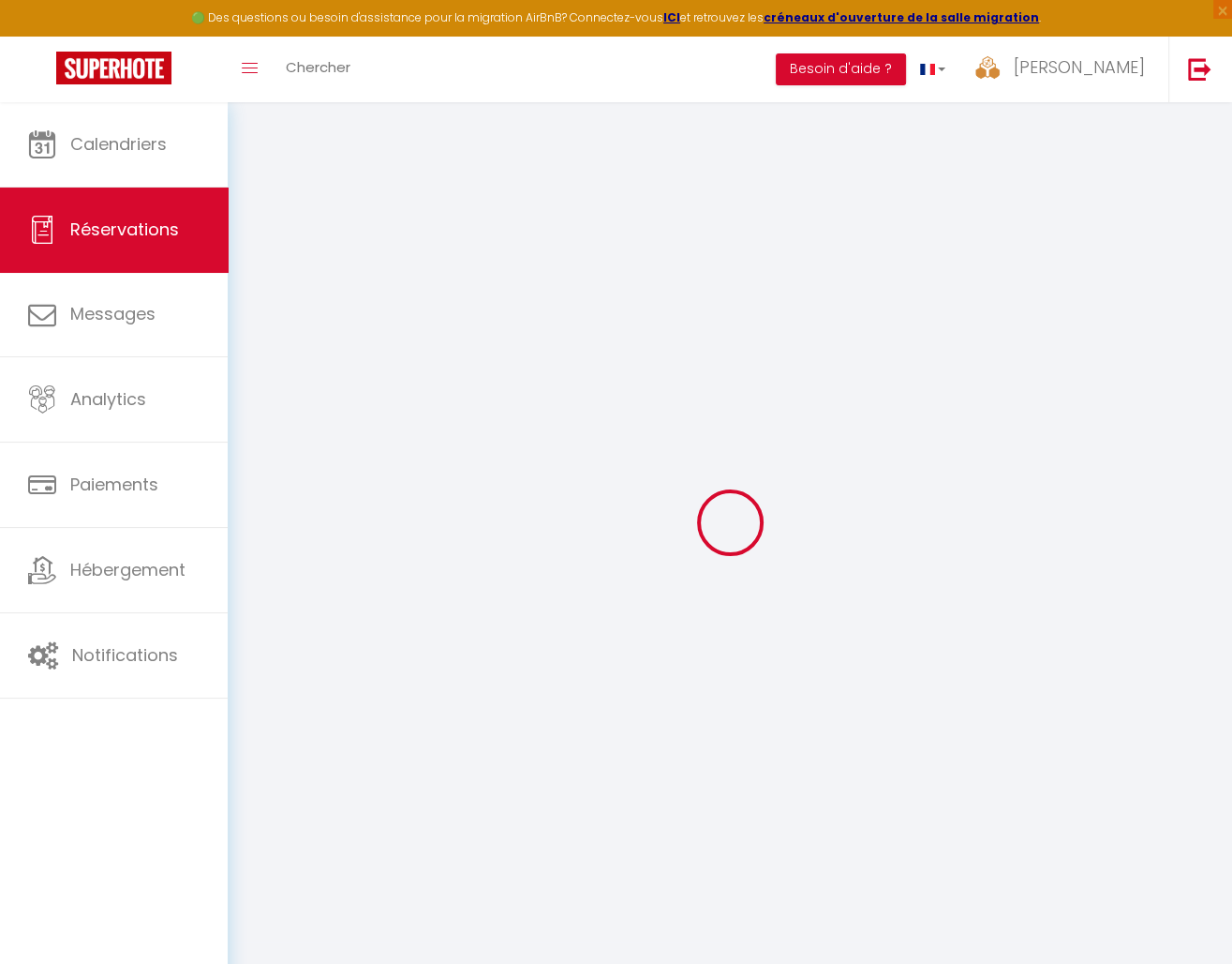
type input "109.8"
checkbox input "false"
type input "0"
select select "2"
type input "0"
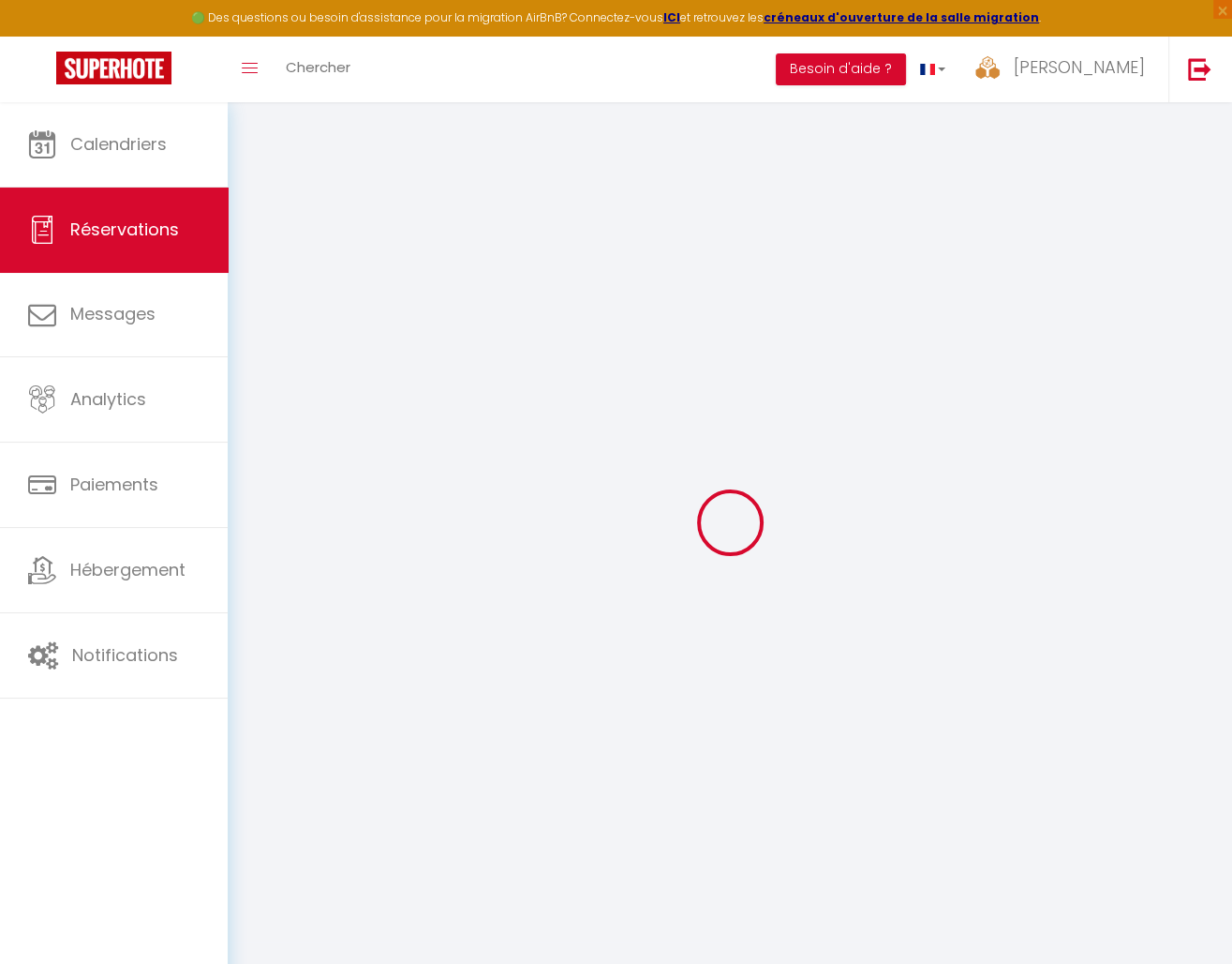
type input "0"
select select
select select "14"
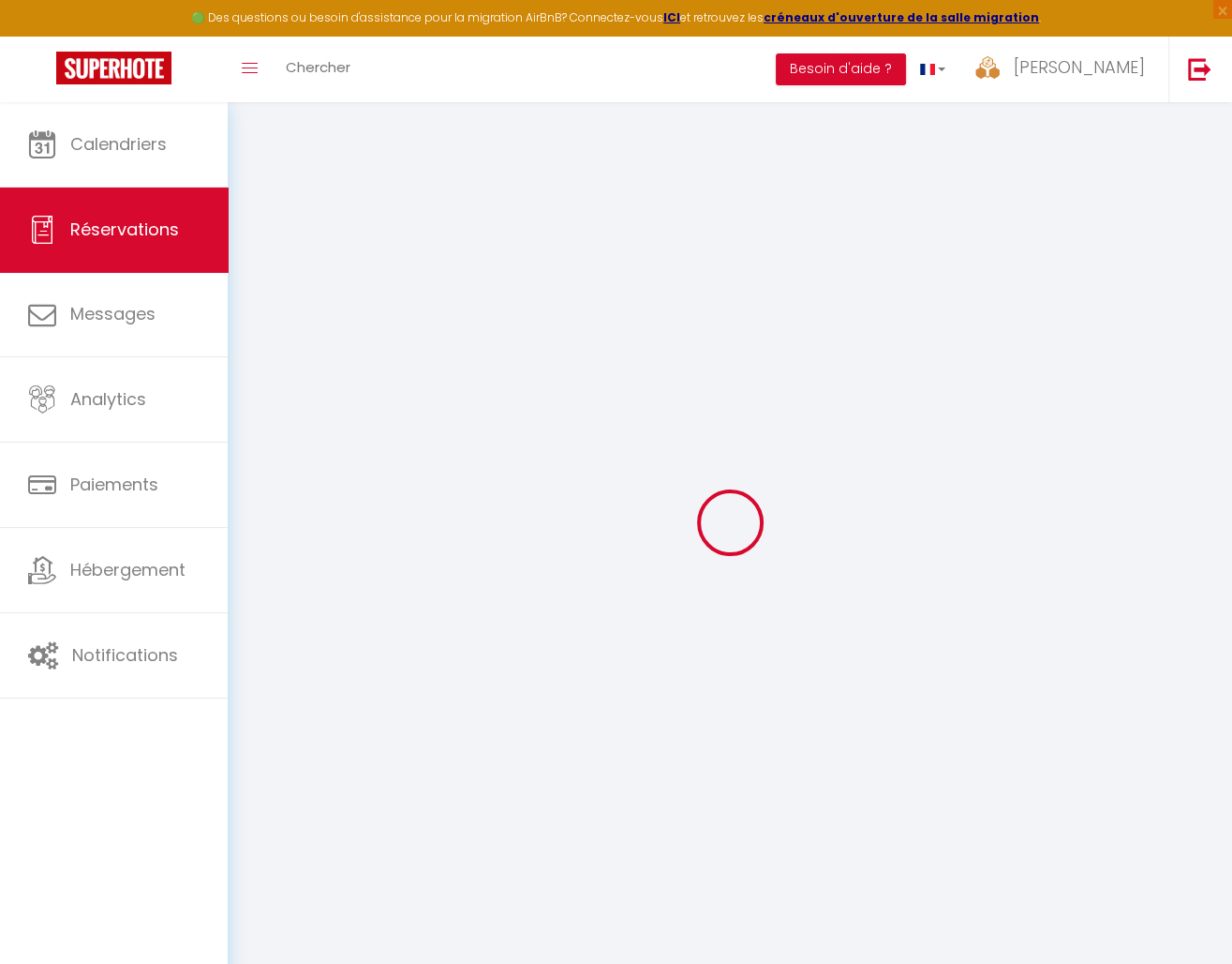
checkbox input "false"
select select
checkbox input "false"
select select
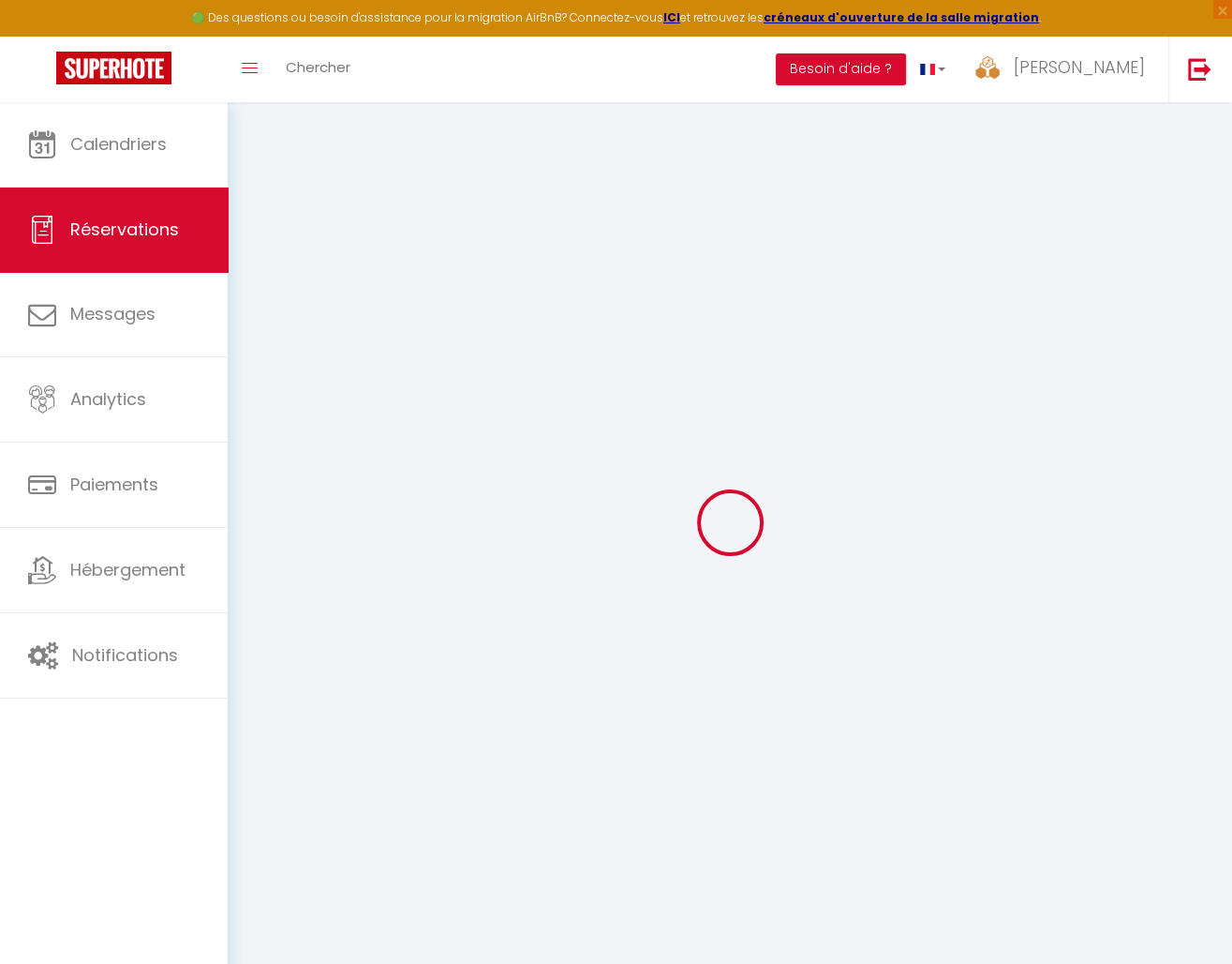
select select
checkbox input "false"
select select
checkbox input "false"
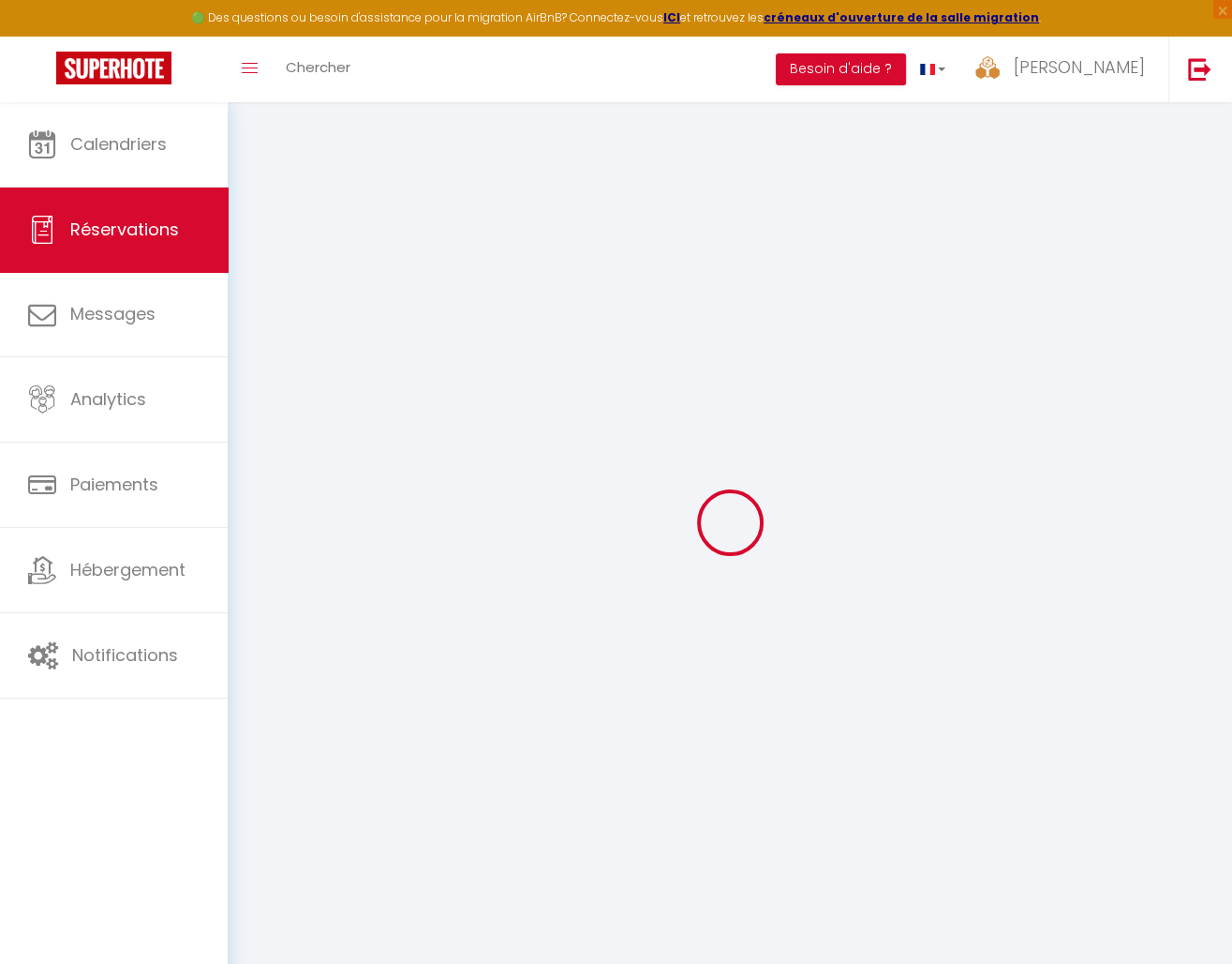
type textarea "** THIS RESERVATION HAS BEEN PRE-PAID ** BOOKING NOTE : Payment charge is EUR 2…"
type input "72"
type input "3.62"
select select
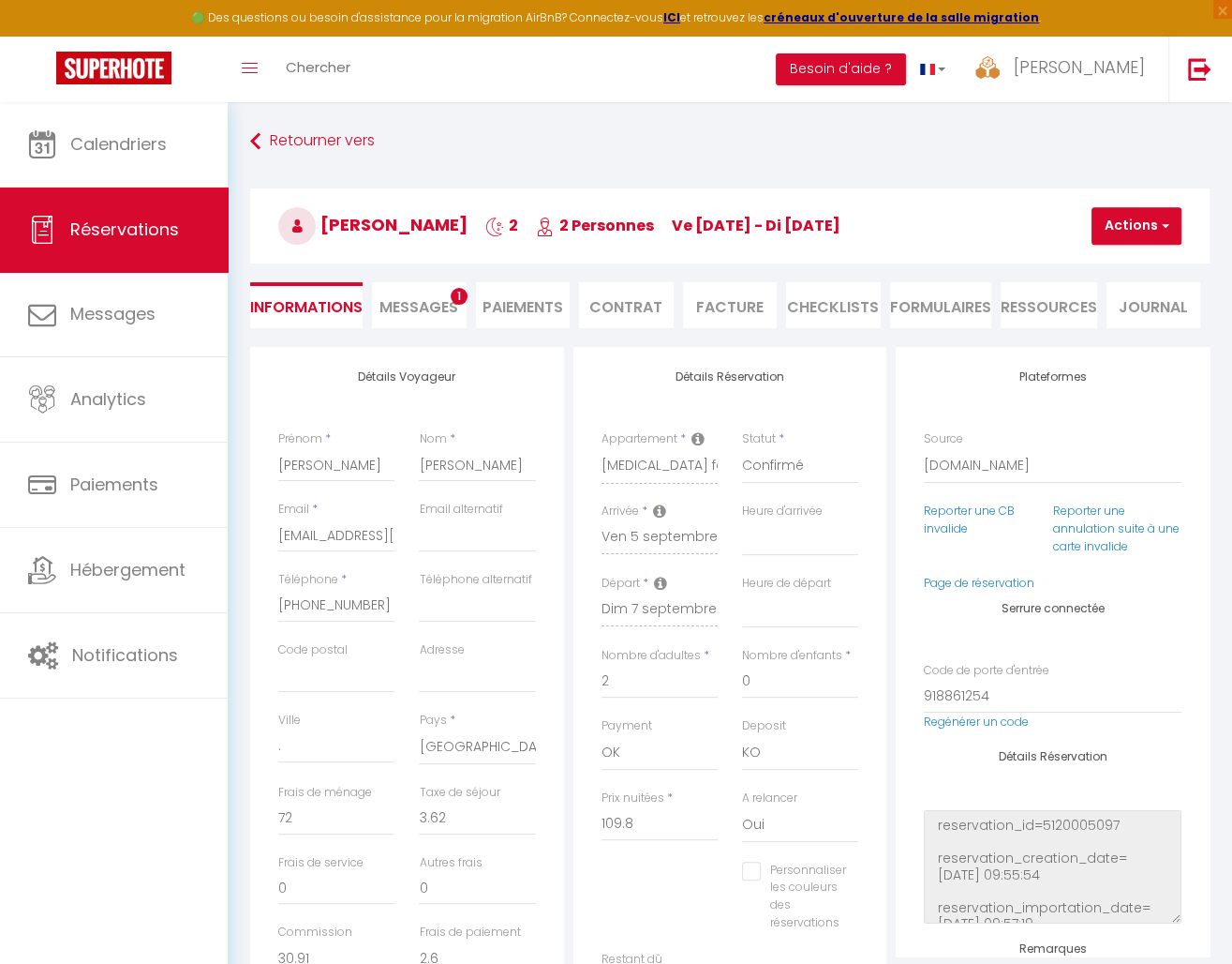
checkbox input "false"
select select
click at [732, 303] on li "Facture" at bounding box center [731, 305] width 94 height 46
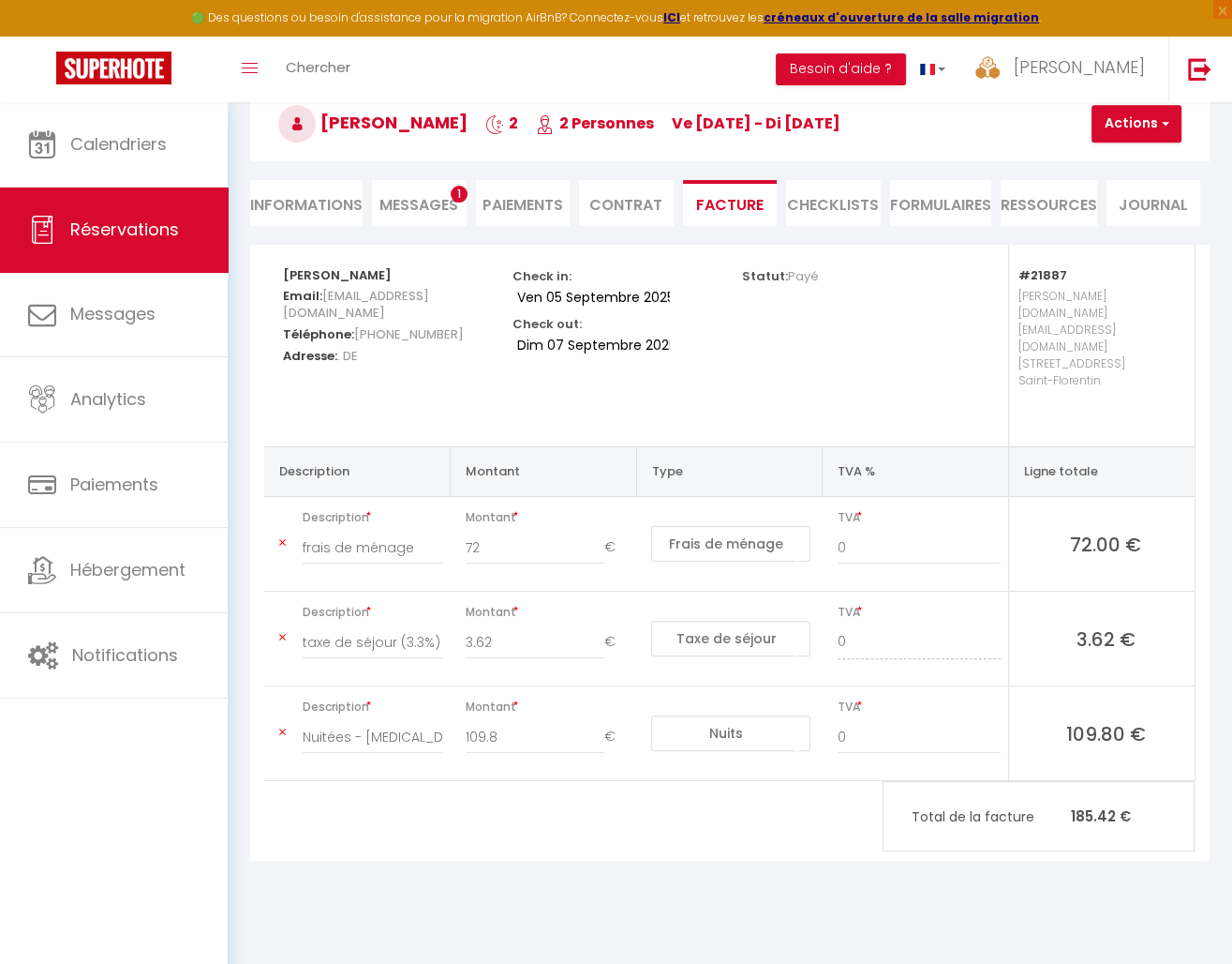
scroll to position [101, 0]
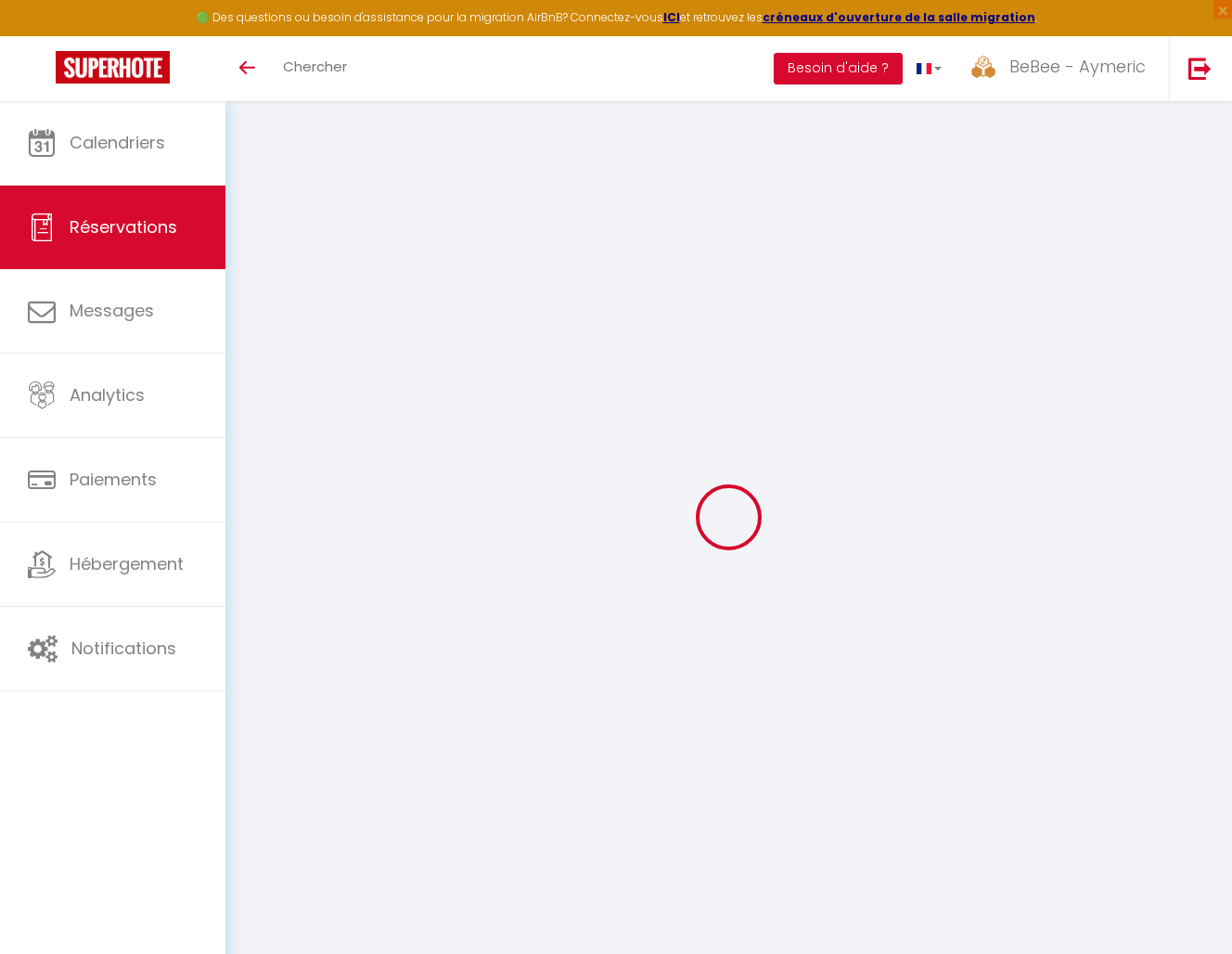
select select
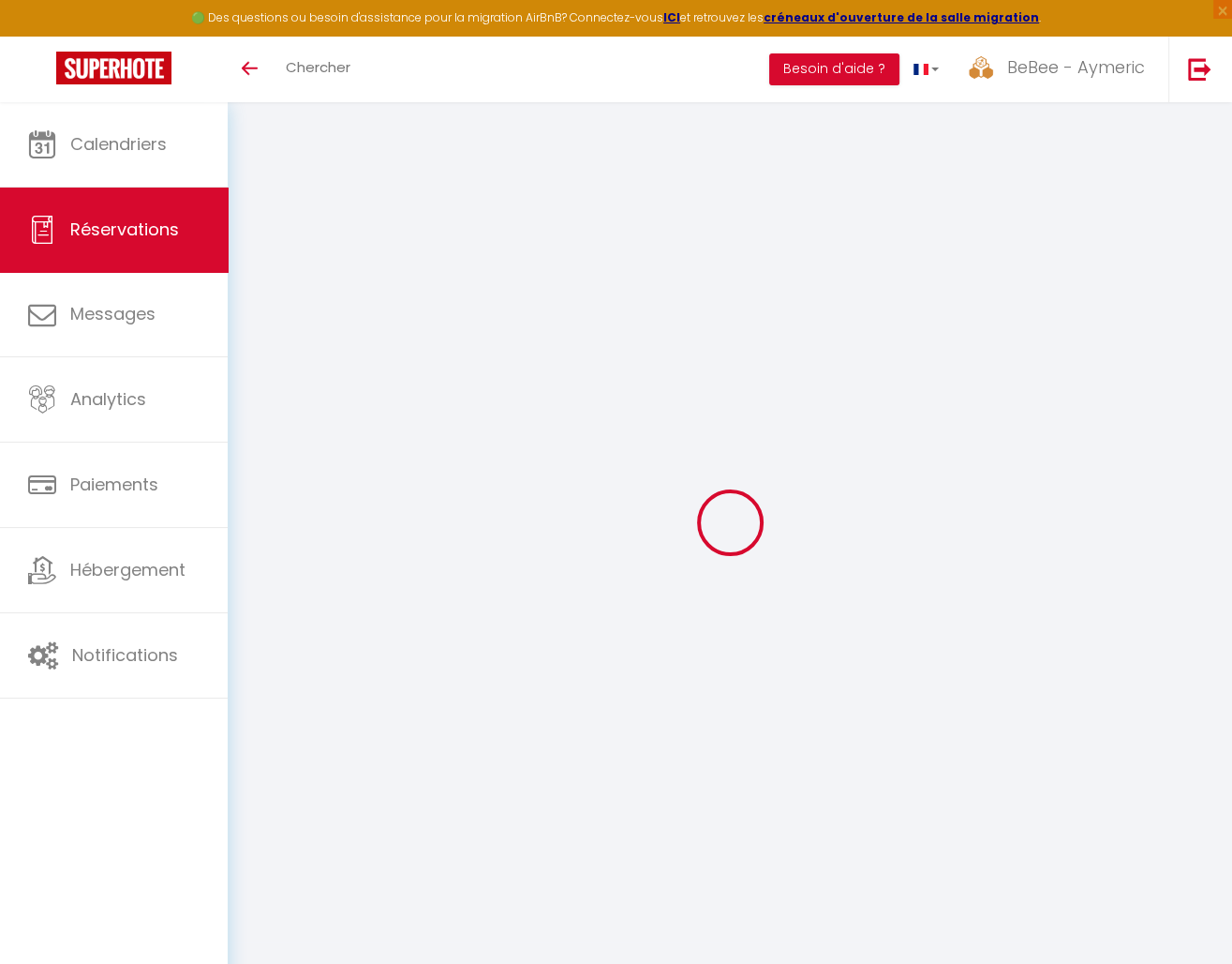
type input "[PERSON_NAME]"
type input "[EMAIL_ADDRESS][DOMAIN_NAME]"
type input "[PHONE_NUMBER]"
type input "."
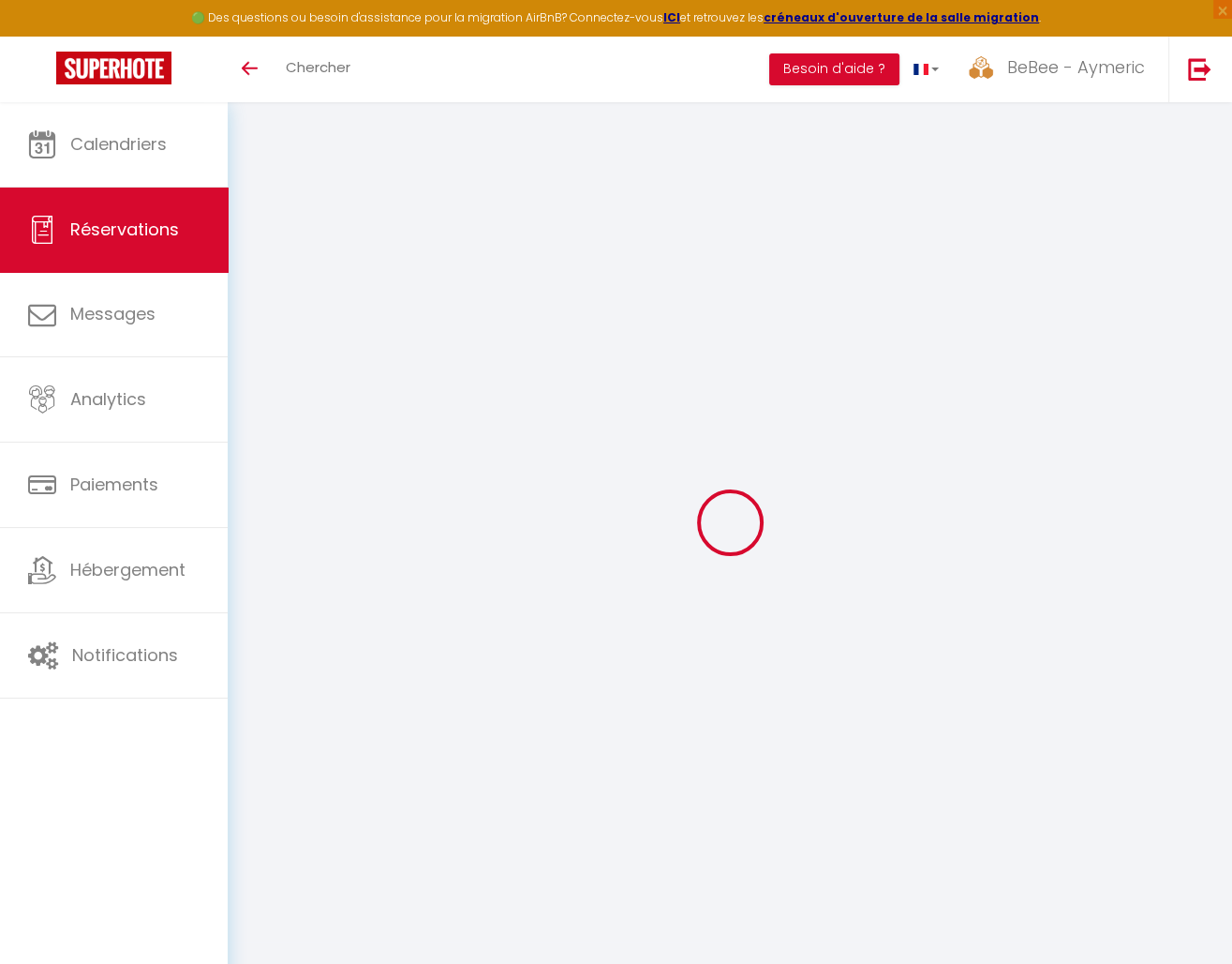
select select "DE"
type input "30.91"
type input "2.6"
select select "21887"
select select "1"
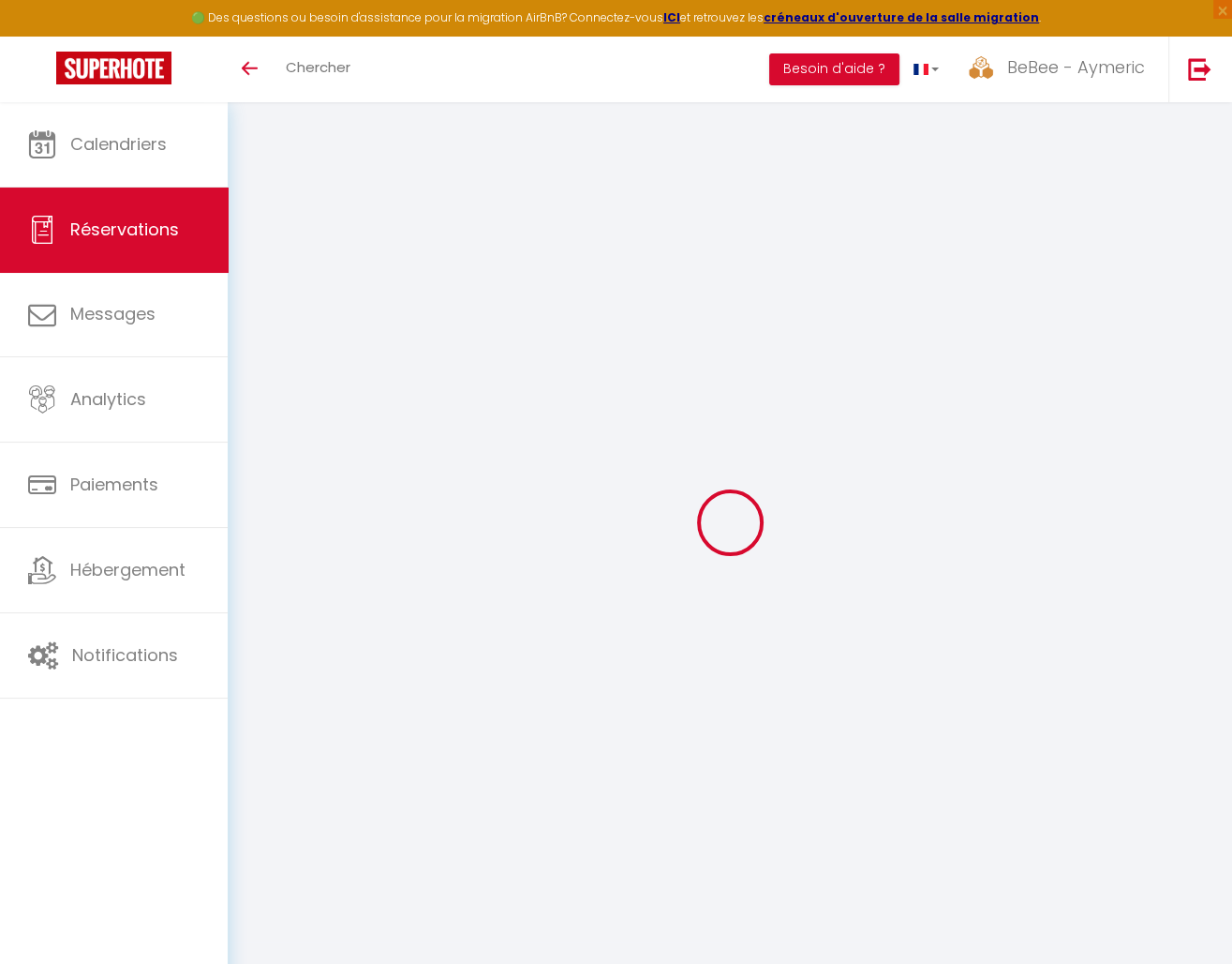
select select
type input "2"
select select "12"
select select
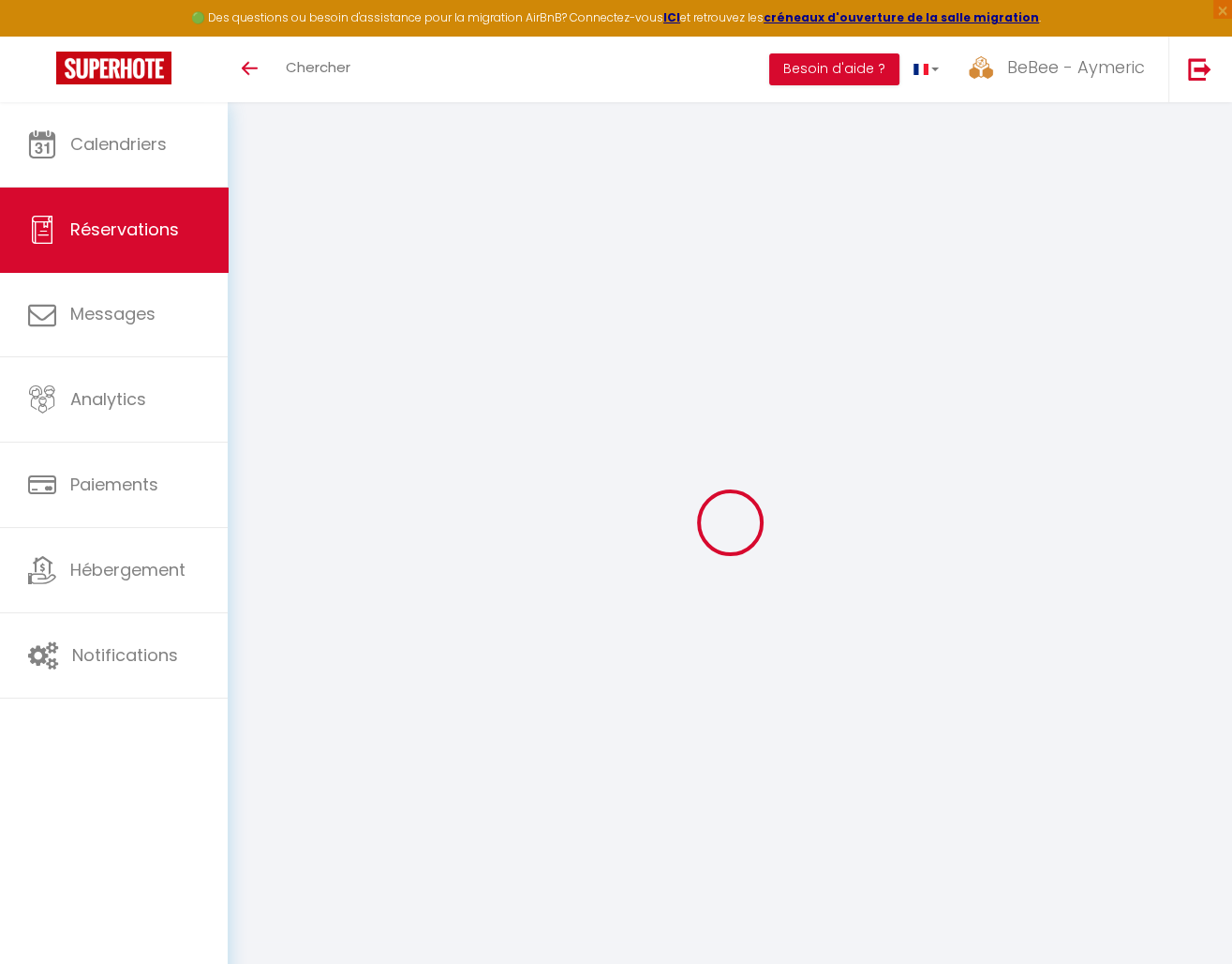
type input "109.8"
checkbox input "false"
type input "0"
select select "2"
type input "0"
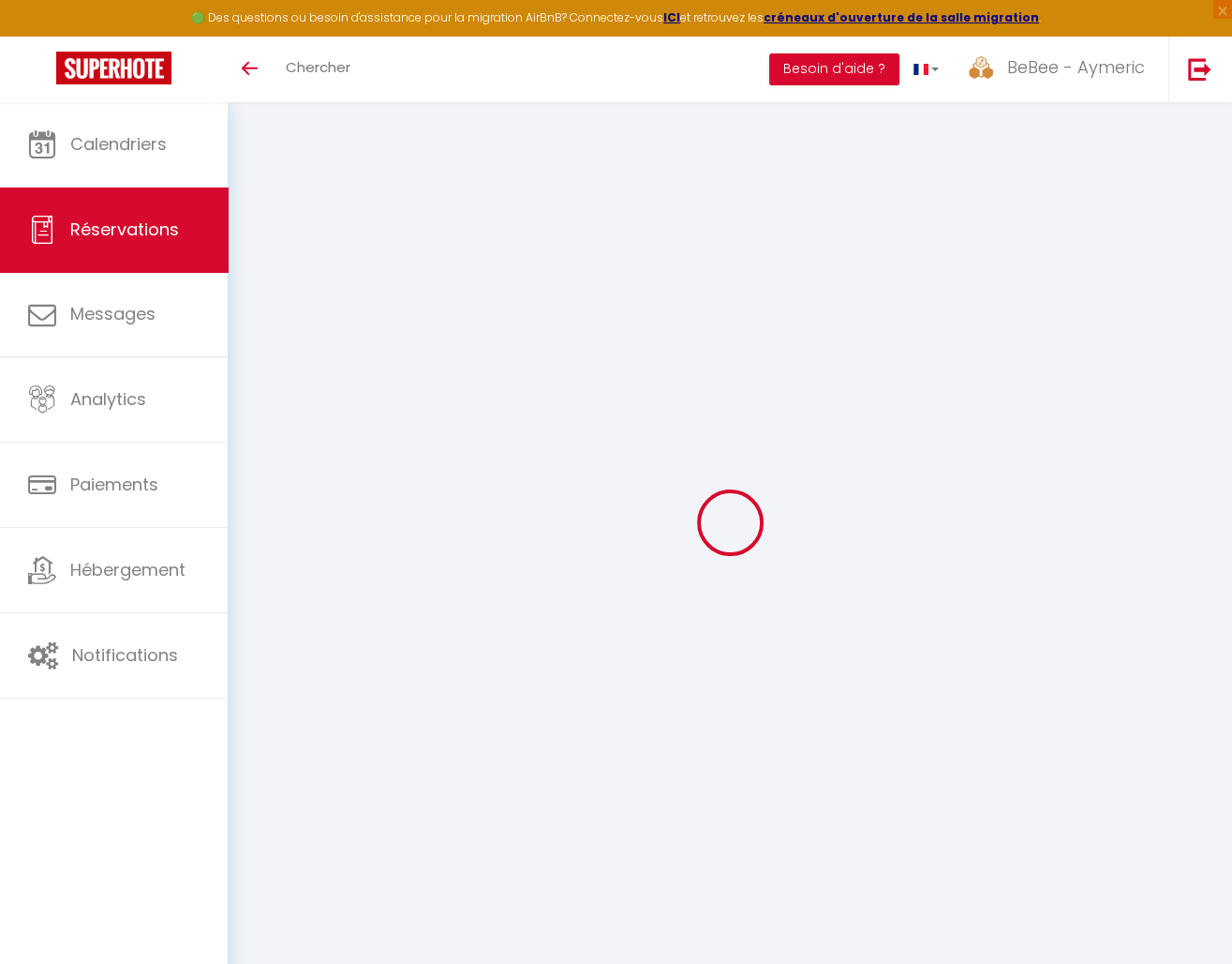
type input "0"
select select
select select "14"
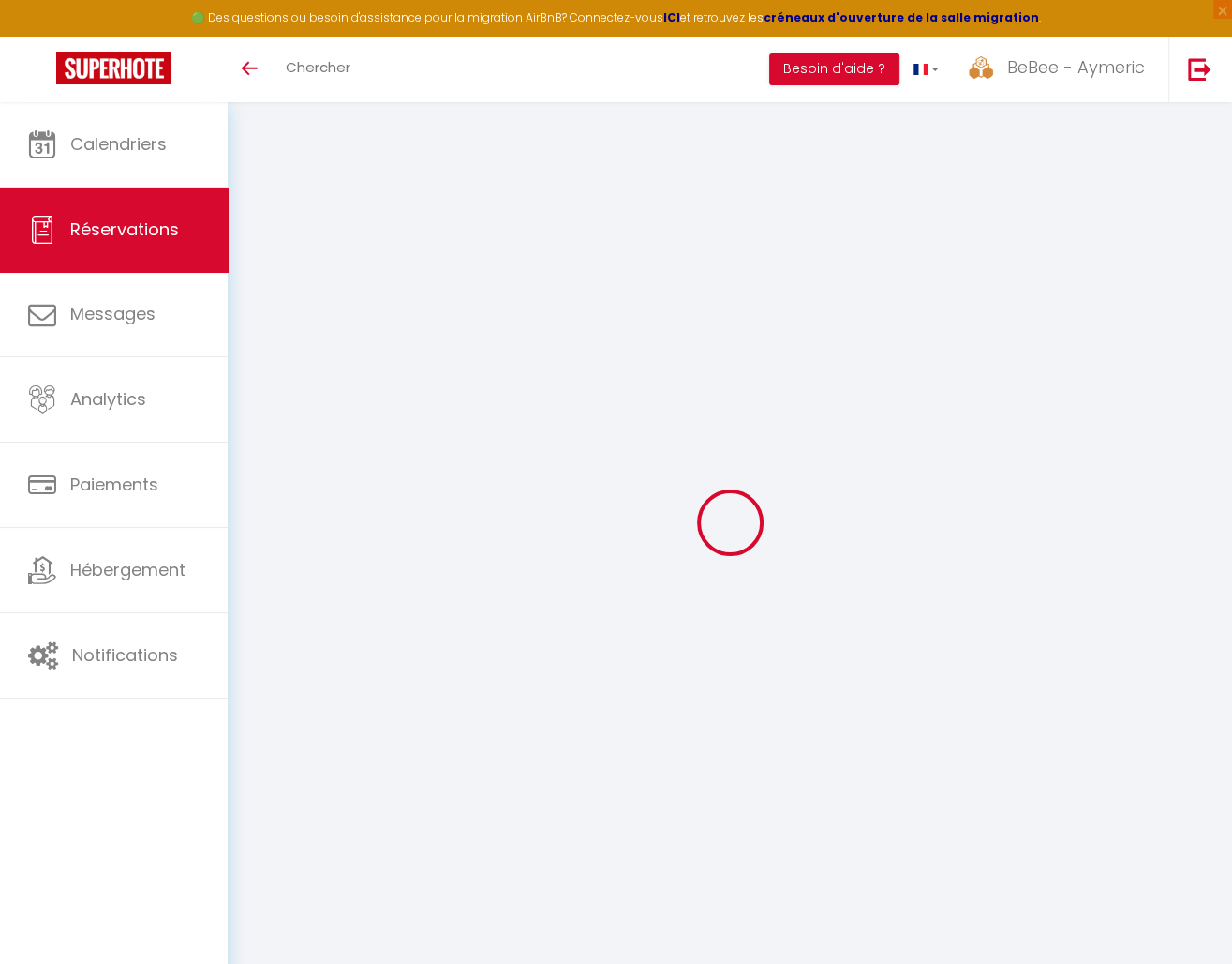
checkbox input "false"
select select
checkbox input "false"
select select
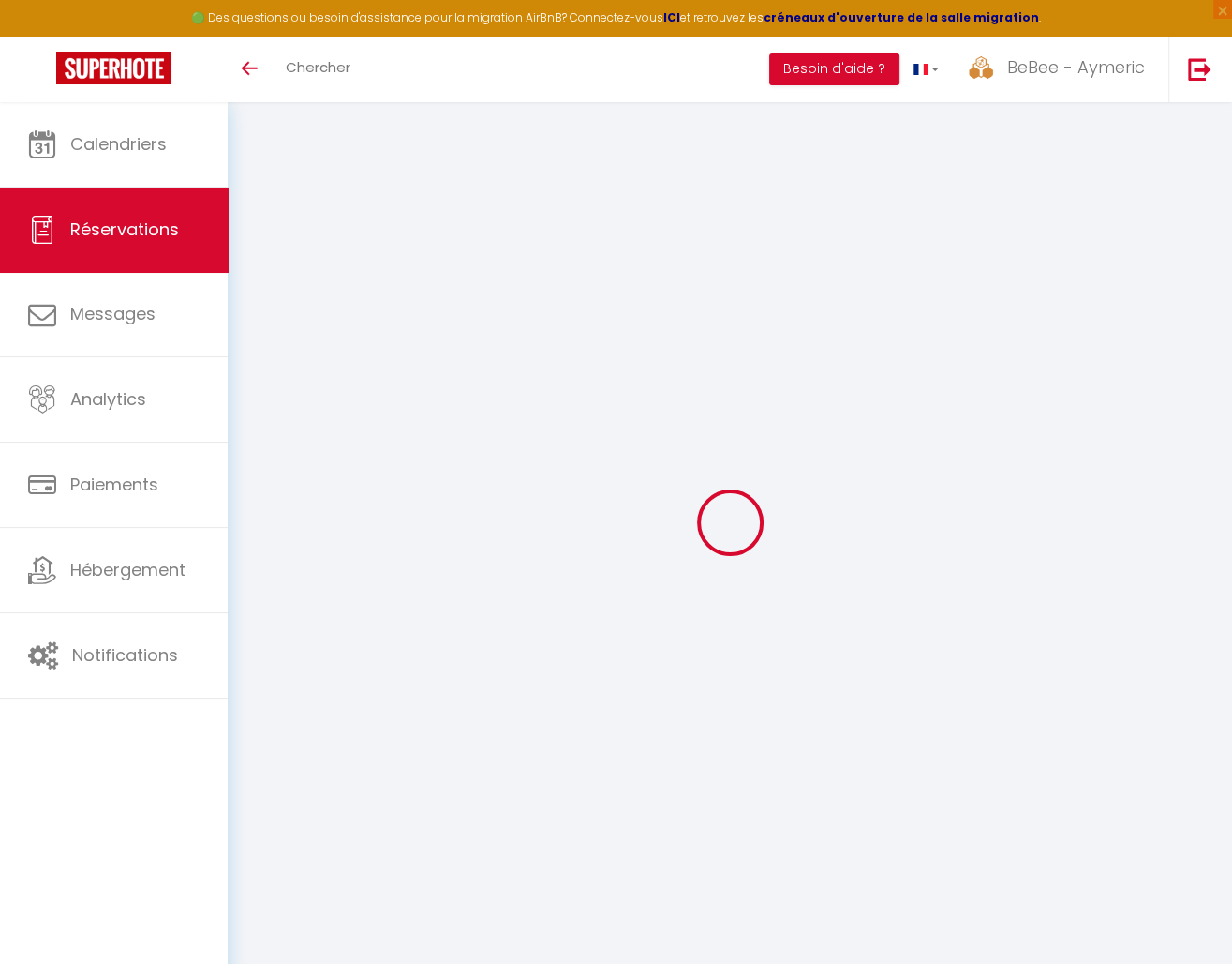
select select
checkbox input "false"
type textarea "** THIS RESERVATION HAS BEEN PRE-PAID ** BOOKING NOTE : Payment charge is EUR 2…"
type input "72"
type input "3.62"
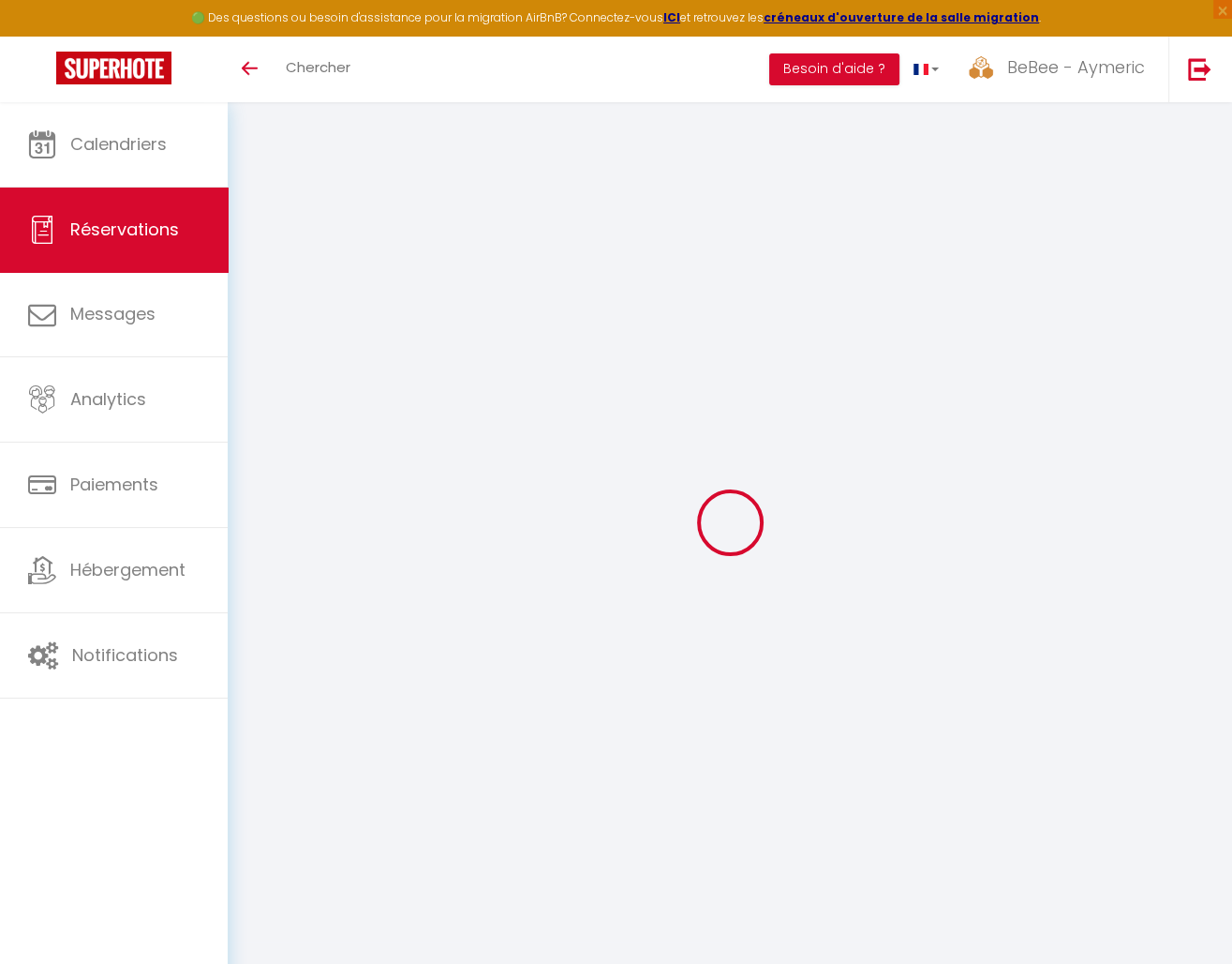
select select
checkbox input "false"
select select
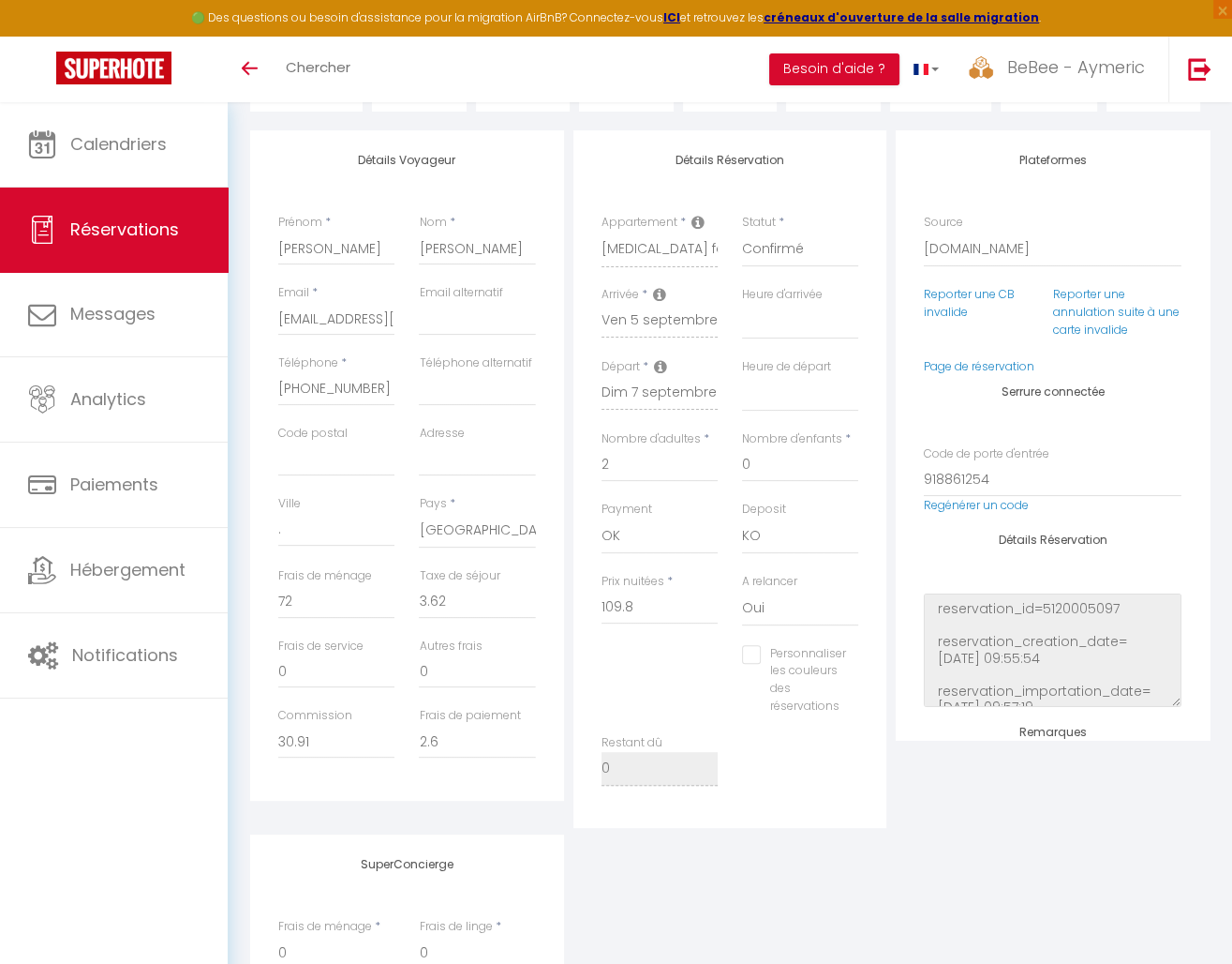
scroll to position [253, 0]
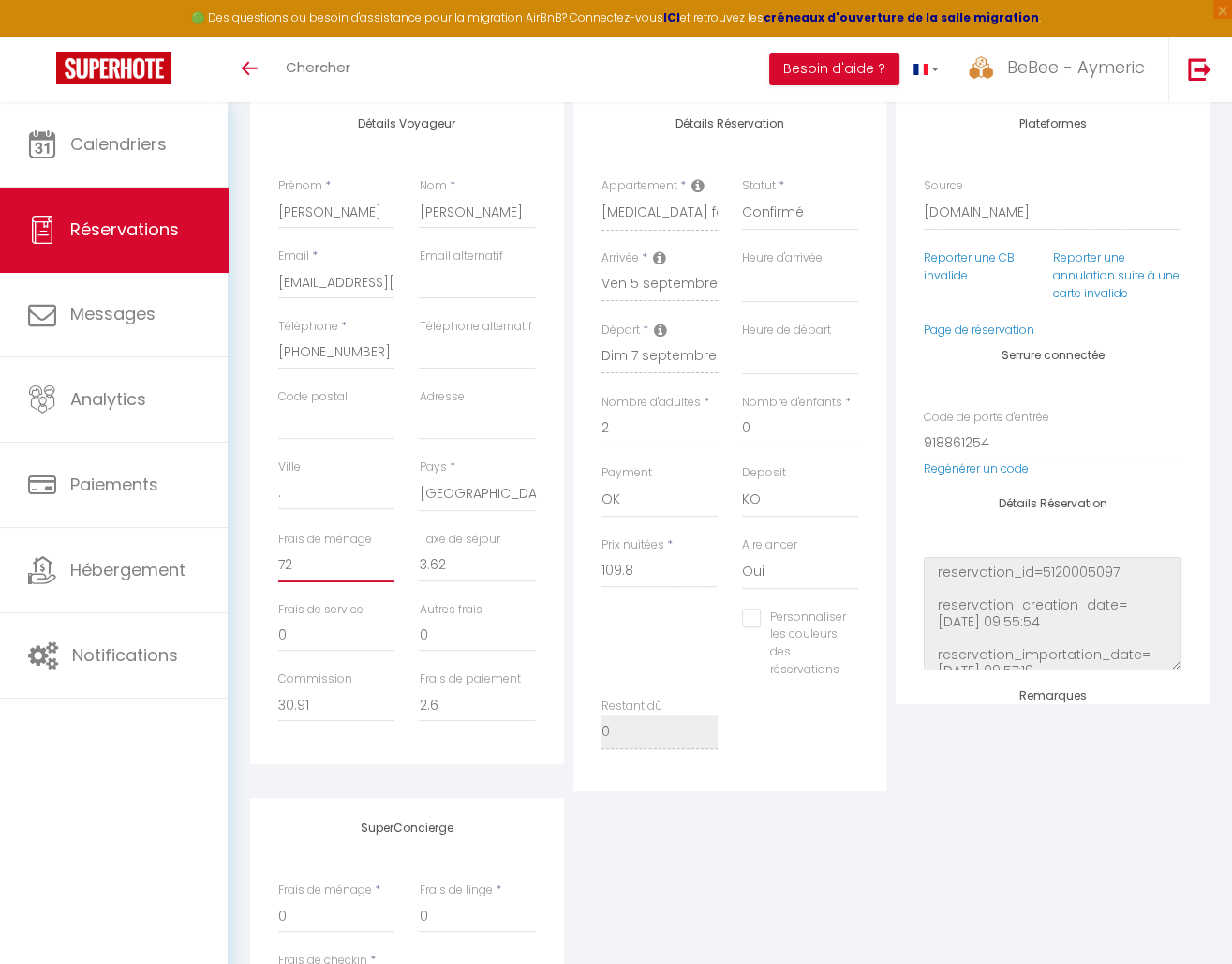
drag, startPoint x: 309, startPoint y: 564, endPoint x: 265, endPoint y: 564, distance: 44.0
click at [266, 564] on div "Frais de ménage 72" at bounding box center [336, 565] width 141 height 70
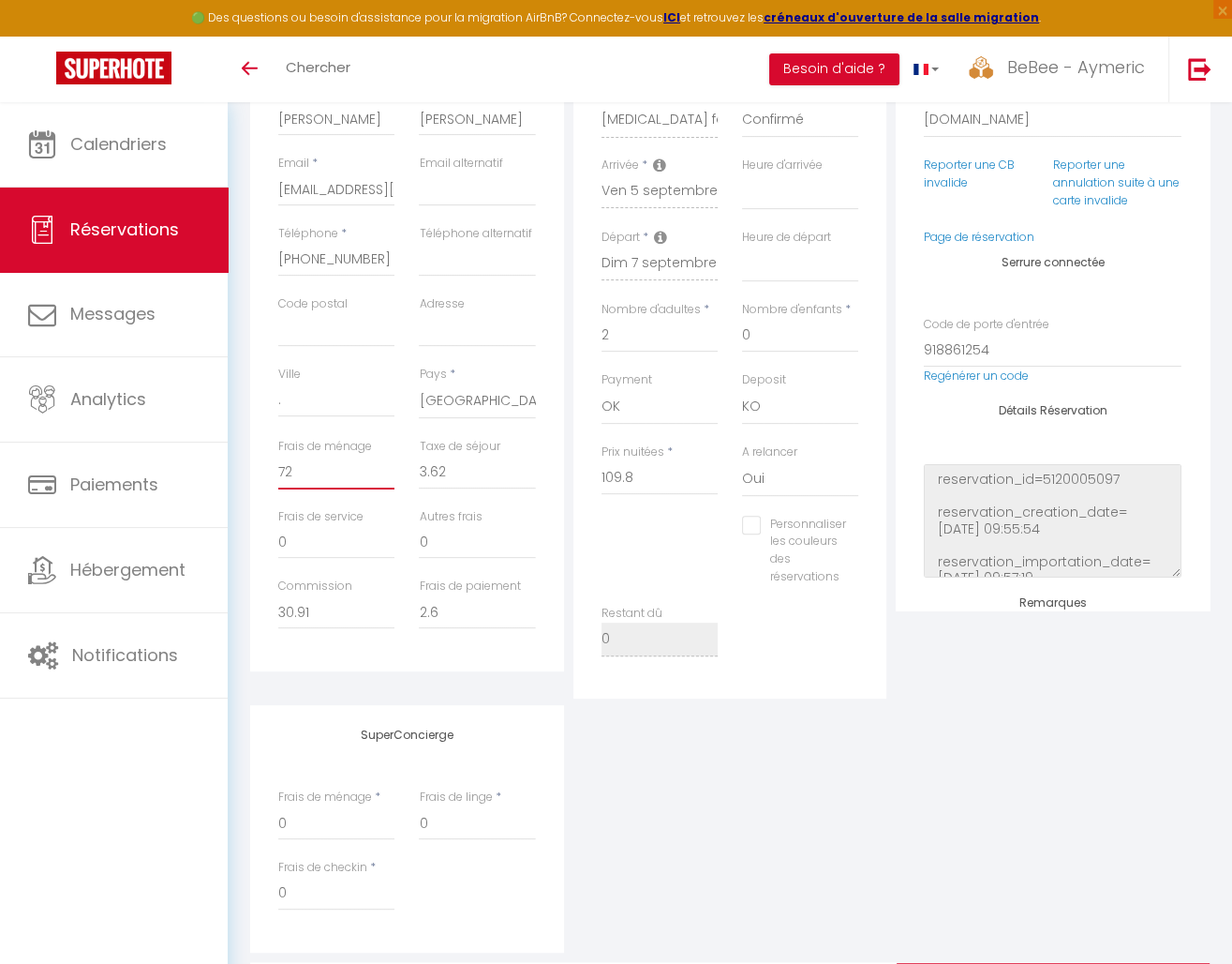
scroll to position [348, 0]
click at [266, 469] on div "Frais de ménage 72" at bounding box center [336, 470] width 141 height 70
drag, startPoint x: 271, startPoint y: 467, endPoint x: 340, endPoint y: 468, distance: 69.0
click at [340, 468] on div "Frais de ménage 72" at bounding box center [336, 470] width 141 height 70
drag, startPoint x: 340, startPoint y: 468, endPoint x: 257, endPoint y: 468, distance: 83.0
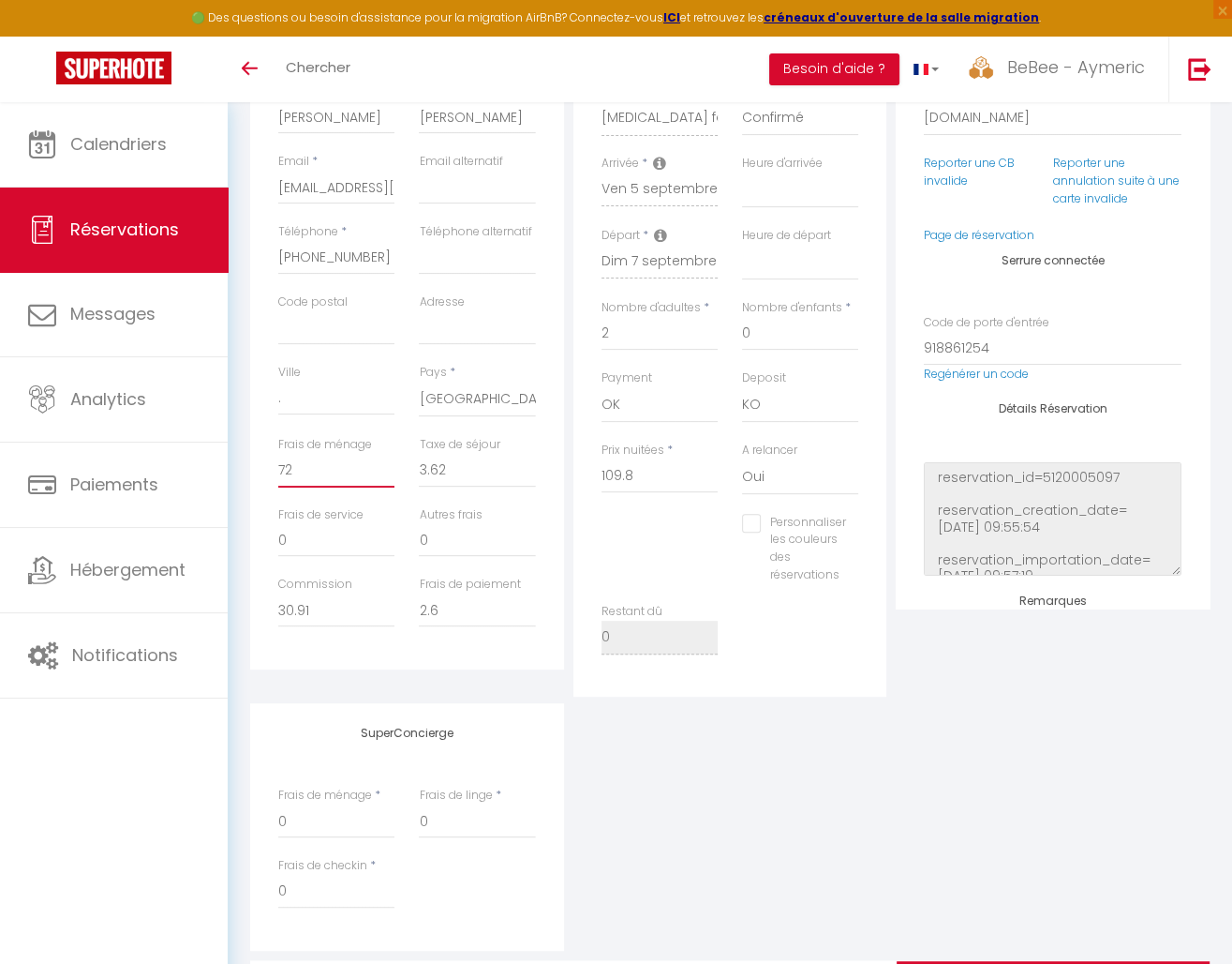
click at [257, 468] on div "Détails Voyageur Prénom * [PERSON_NAME] * [PERSON_NAME] Email * [EMAIL_ADDRESS]…" at bounding box center [406, 333] width 314 height 670
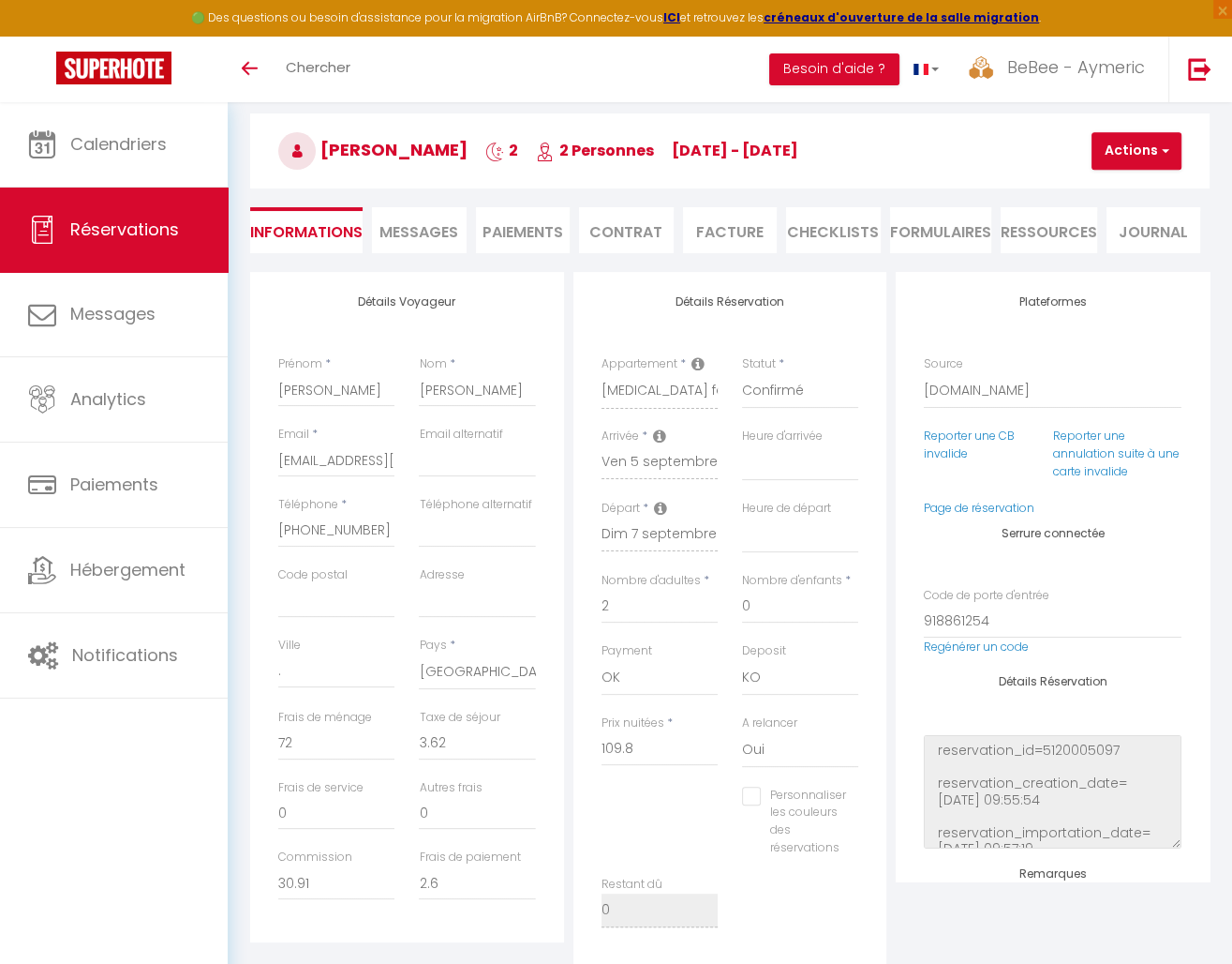
scroll to position [71, 0]
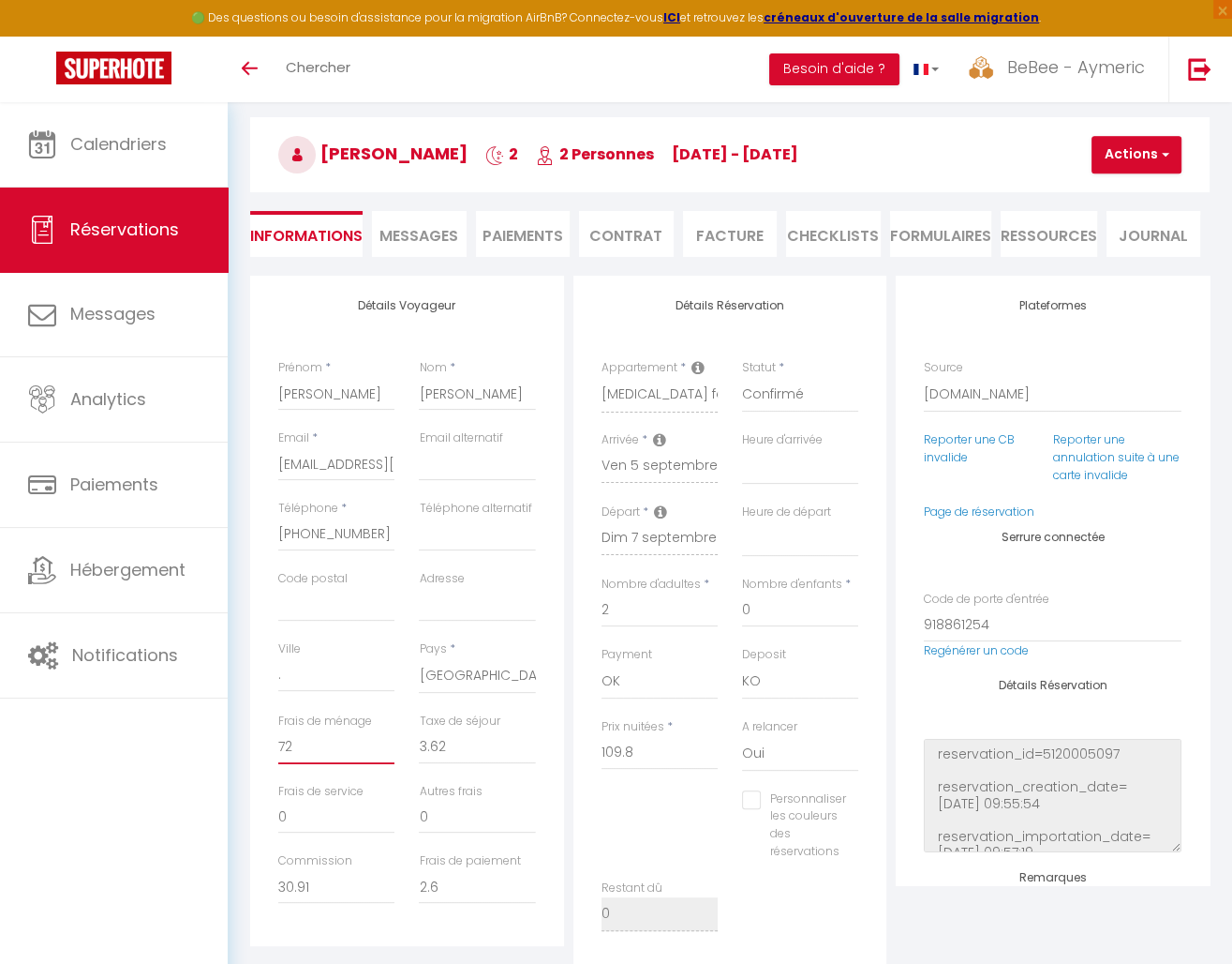
drag, startPoint x: 314, startPoint y: 744, endPoint x: 268, endPoint y: 744, distance: 46.0
click at [268, 744] on div "Frais de ménage 72" at bounding box center [336, 747] width 141 height 70
click at [266, 744] on div "Frais de ménage 72" at bounding box center [336, 747] width 141 height 70
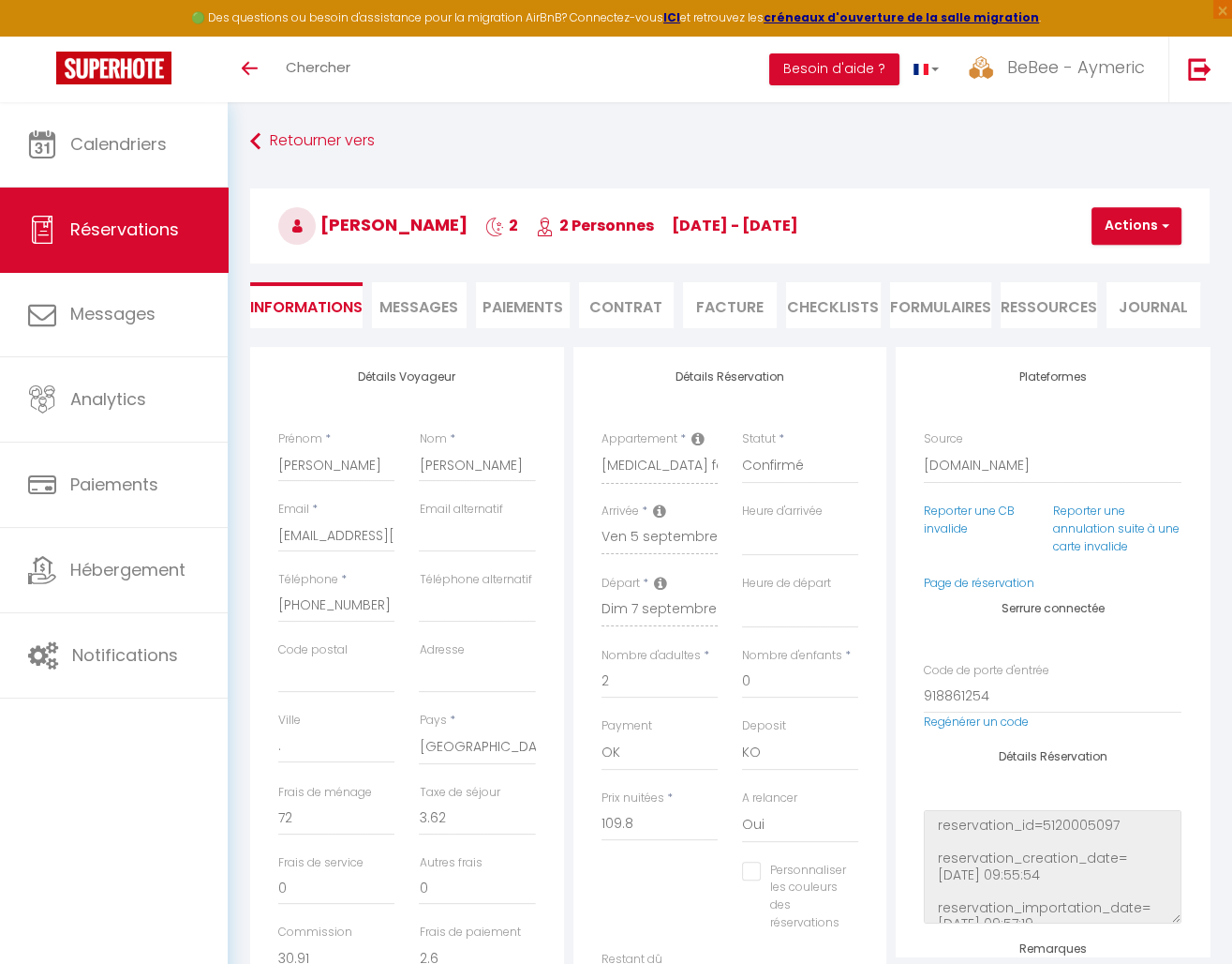
scroll to position [0, 0]
click at [566, 348] on div "Détails Voyageur Prénom * [PERSON_NAME] * [PERSON_NAME] Email * [EMAIL_ADDRESS]…" at bounding box center [407, 695] width 323 height 697
click at [488, 172] on div "[PERSON_NAME] 2 2 Personnes [DATE] - [DATE] Actions Enregistrer Dupliquer Suppr…" at bounding box center [730, 222] width 984 height 100
click at [488, 154] on link "Retourner vers" at bounding box center [730, 142] width 960 height 33
